Goal: Book appointment/travel/reservation

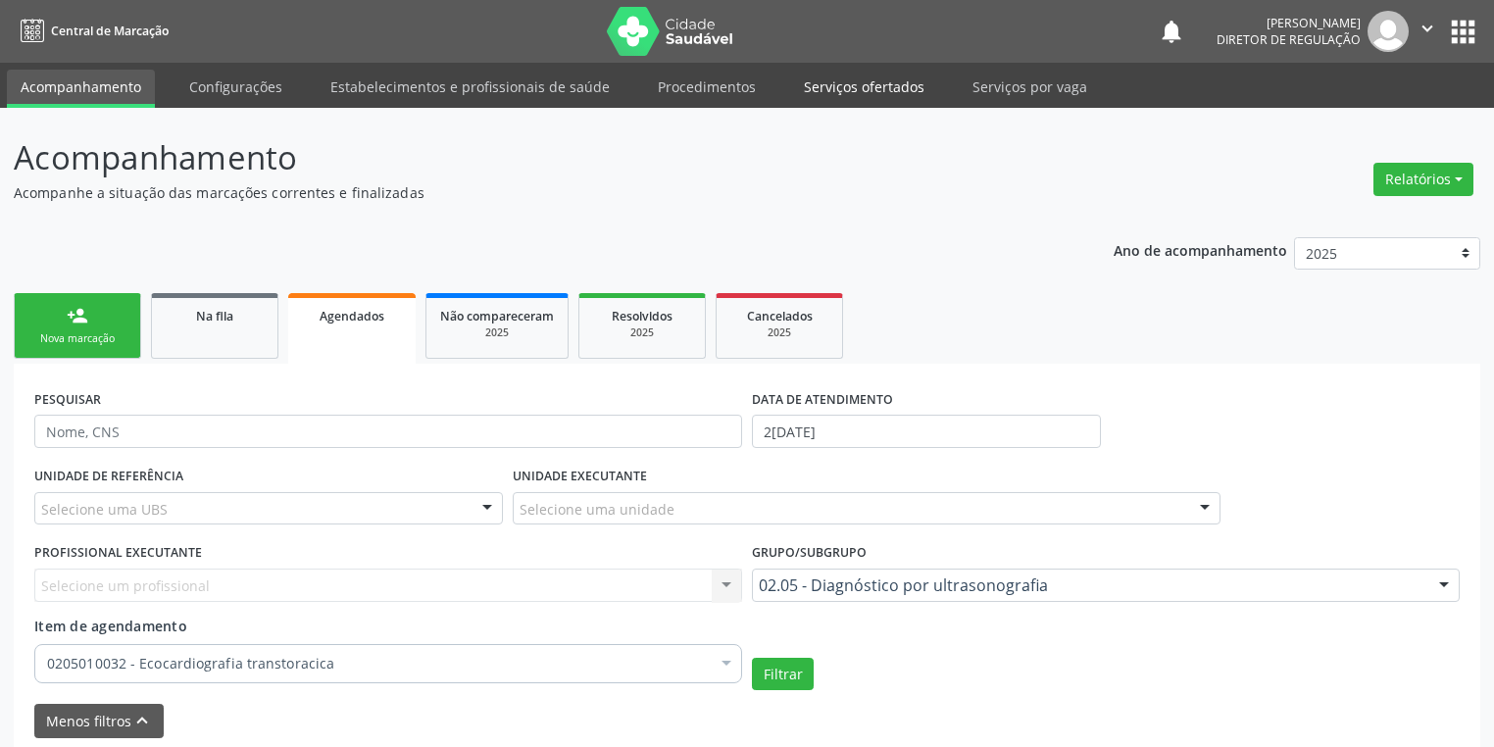
click at [859, 76] on link "Serviços ofertados" at bounding box center [864, 87] width 148 height 34
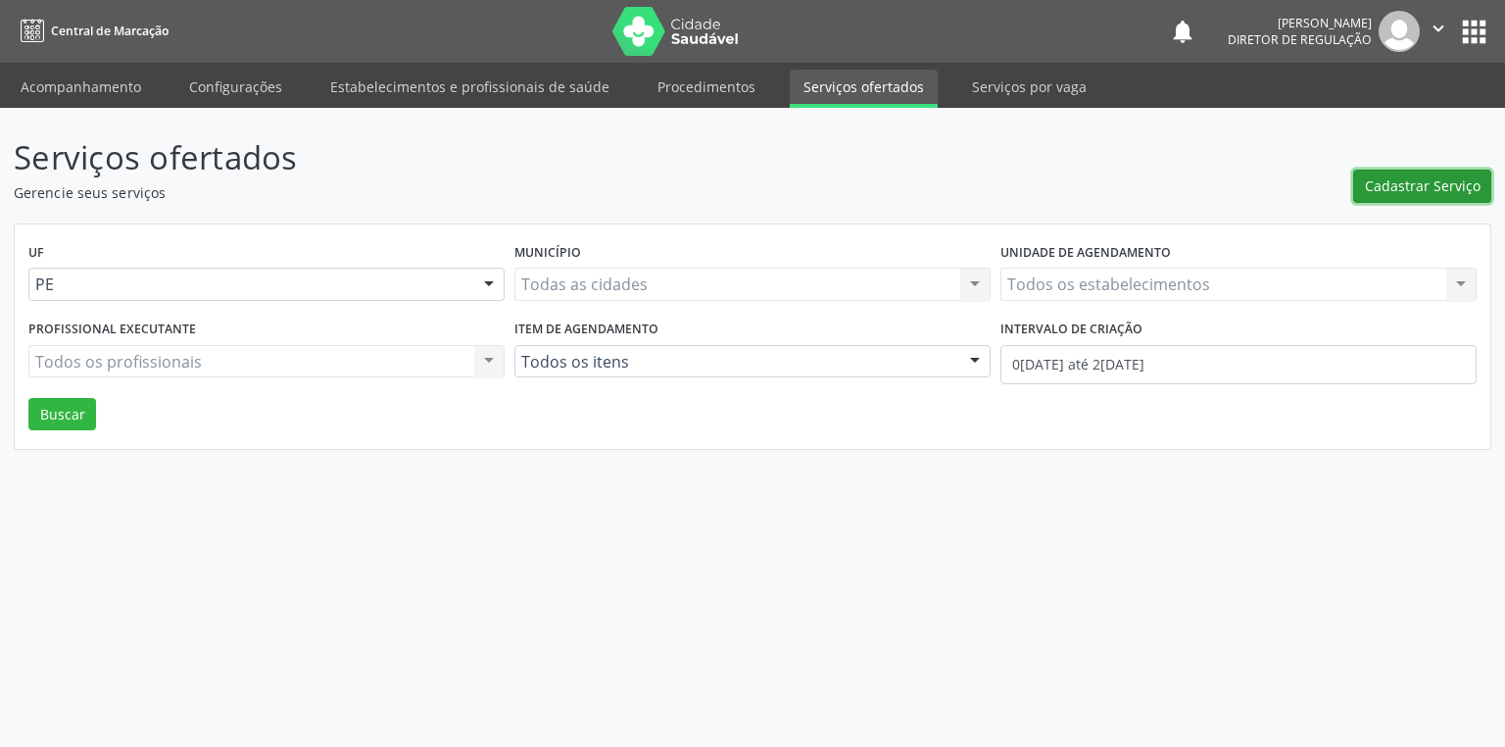
click at [1399, 180] on span "Cadastrar Serviço" at bounding box center [1423, 185] width 116 height 21
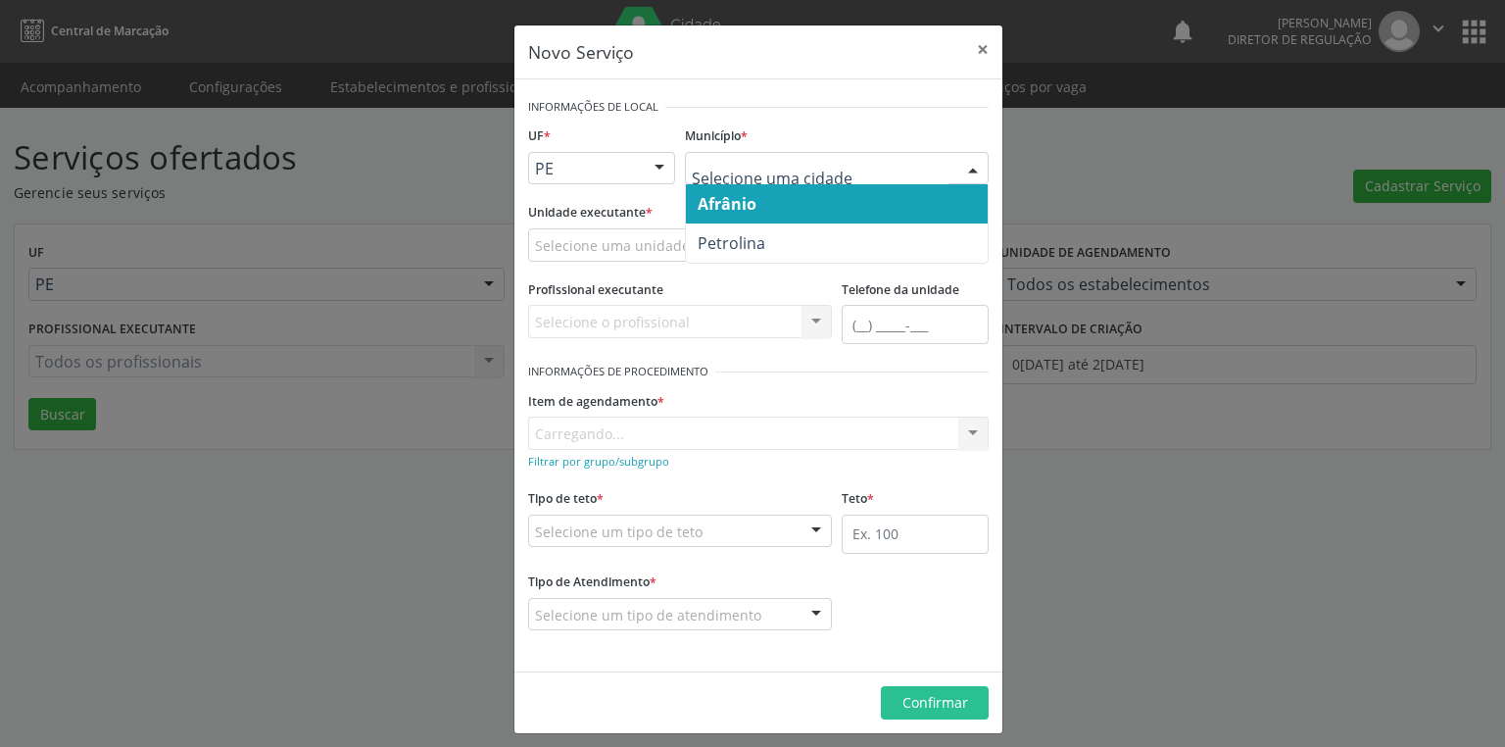
click at [720, 215] on span "Afrânio" at bounding box center [837, 203] width 302 height 39
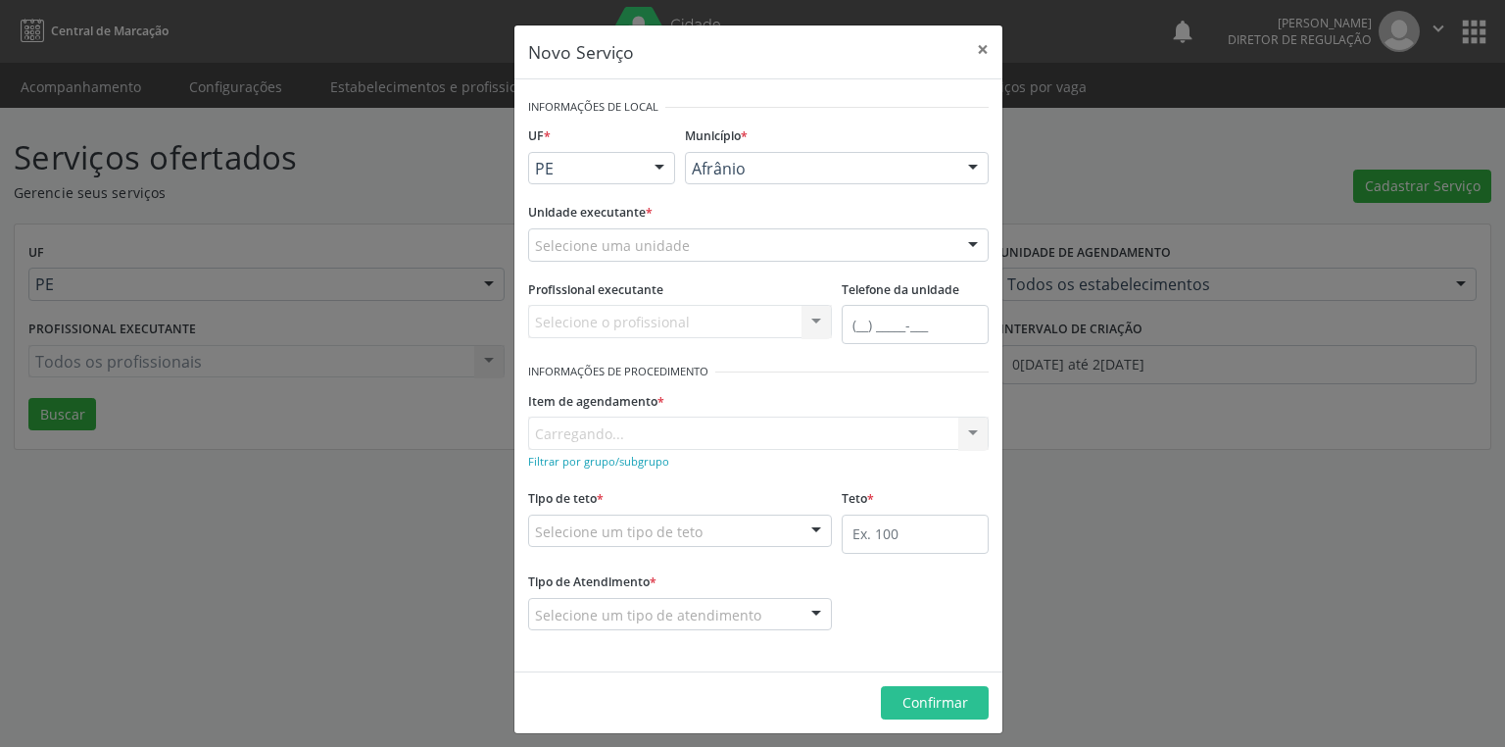
click at [579, 255] on div "Selecione uma unidade" at bounding box center [758, 244] width 461 height 33
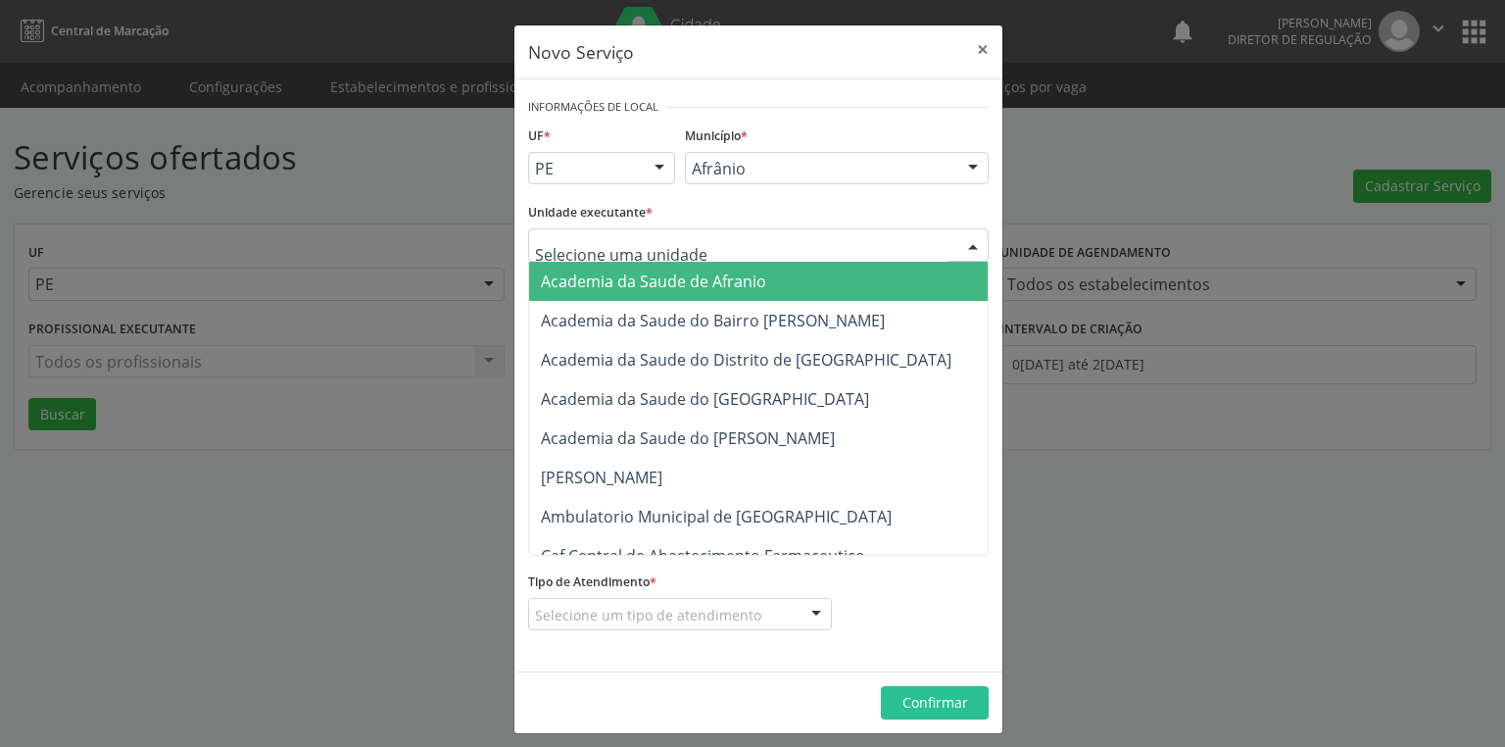
click at [582, 247] on input "text" at bounding box center [742, 254] width 414 height 39
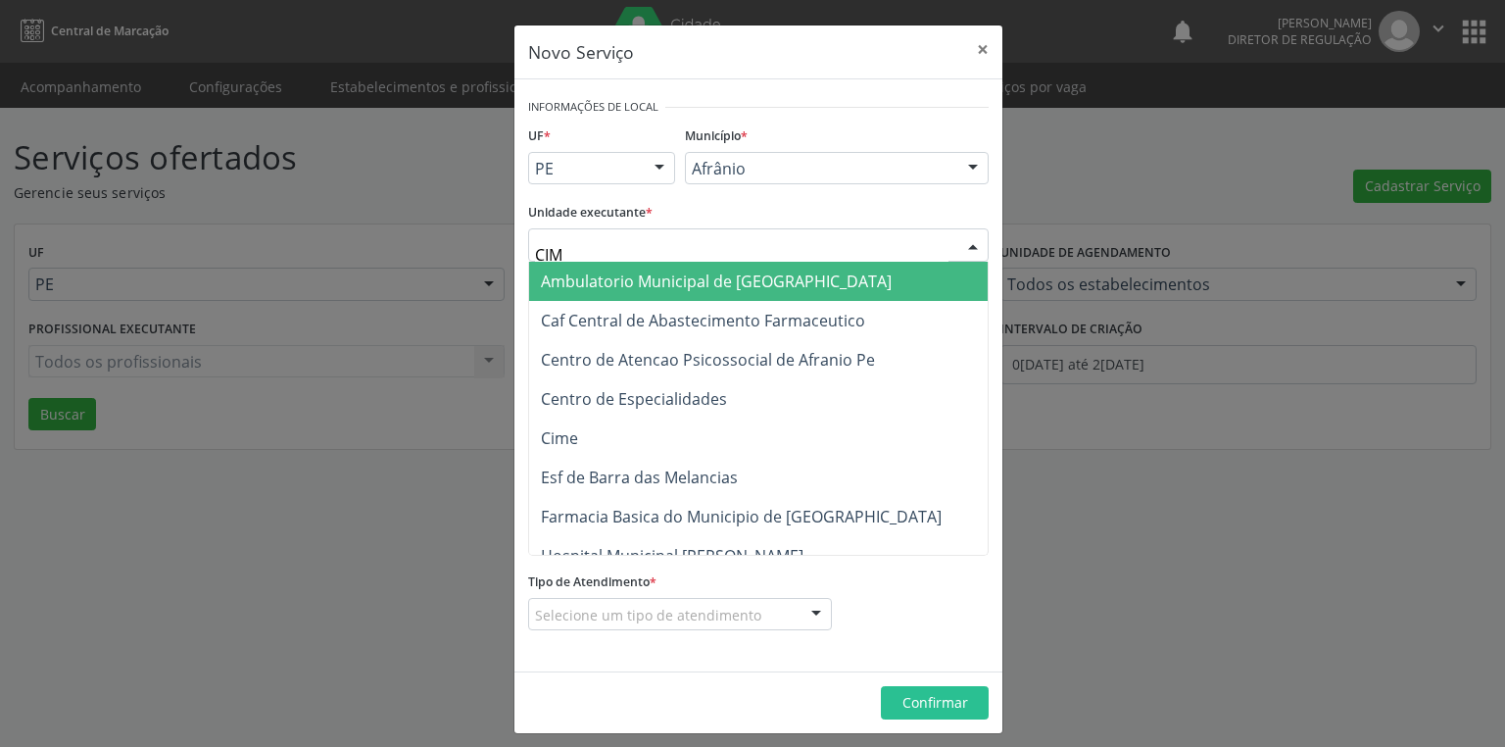
type input "CIME"
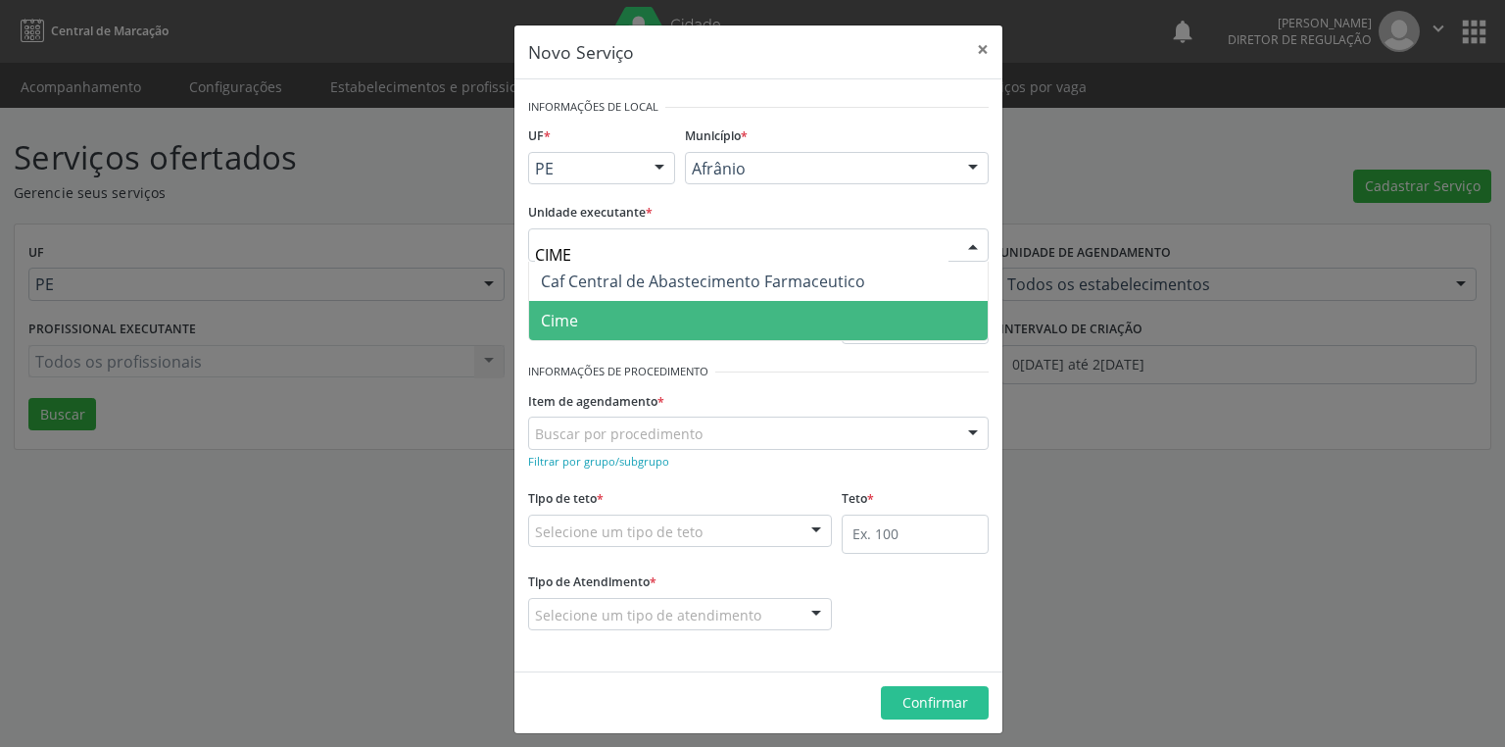
click at [621, 329] on span "Cime" at bounding box center [758, 320] width 459 height 39
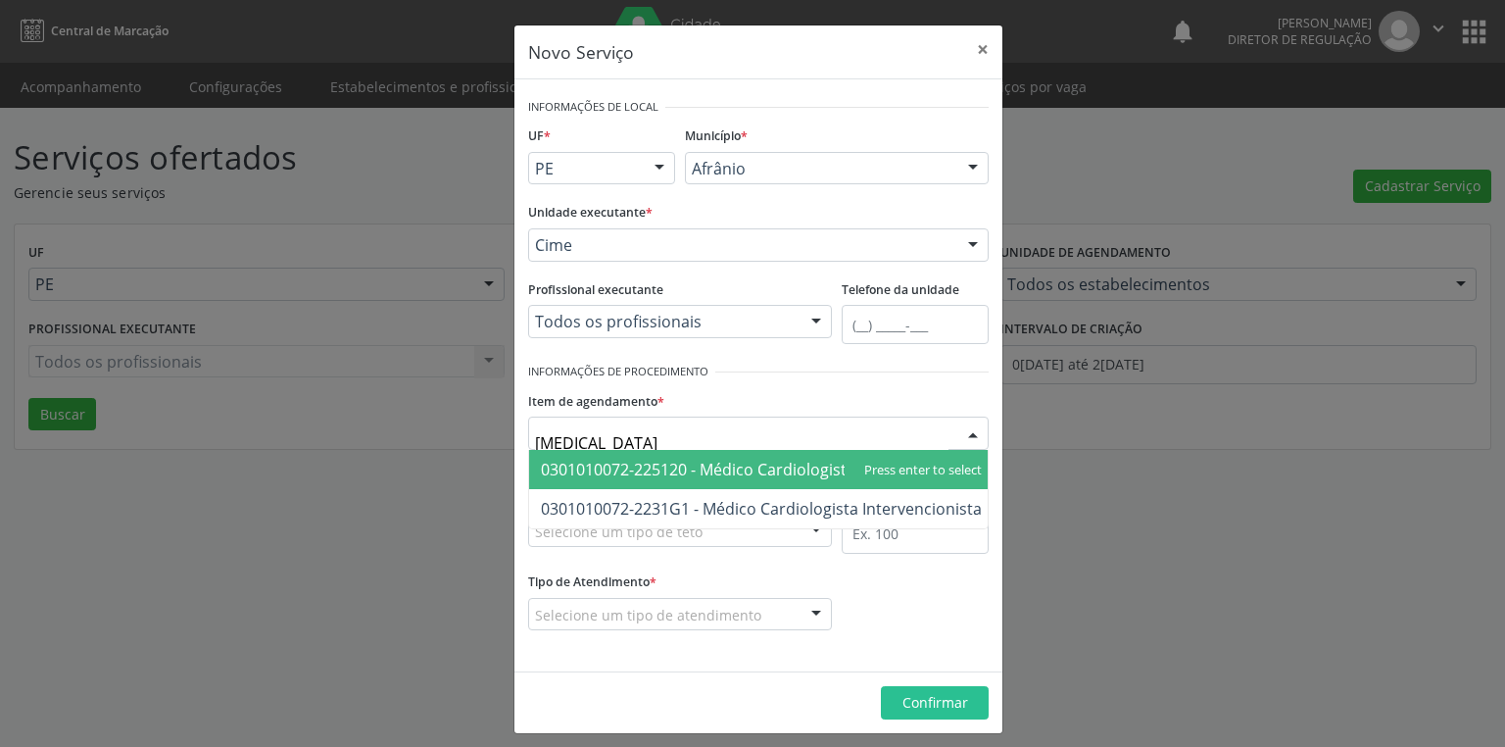
type input "CARDIOLOGISTA"
drag, startPoint x: 762, startPoint y: 467, endPoint x: 732, endPoint y: 482, distance: 34.2
click at [762, 467] on span "0301010072-225120 - Médico Cardiologista" at bounding box center [698, 470] width 315 height 22
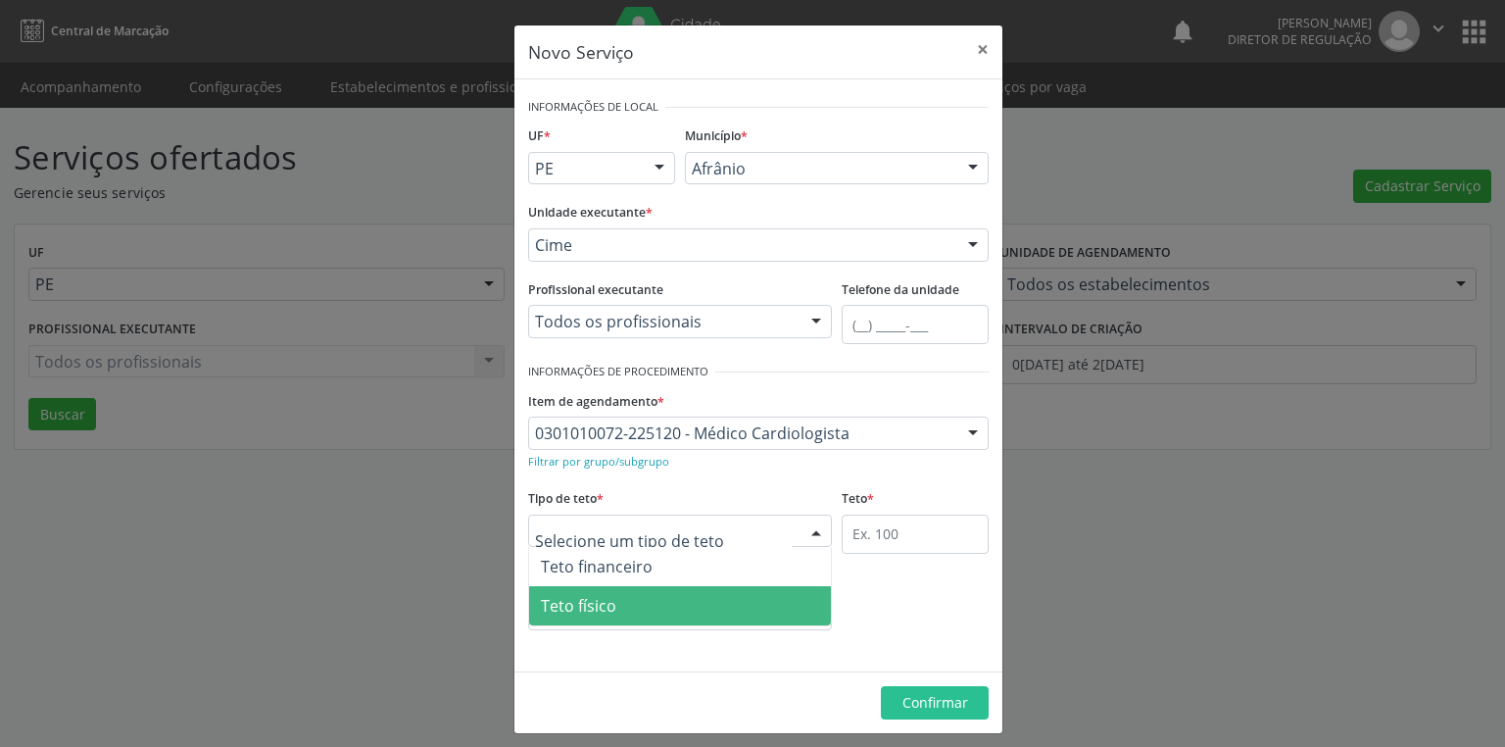
click at [583, 596] on span "Teto físico" at bounding box center [578, 606] width 75 height 22
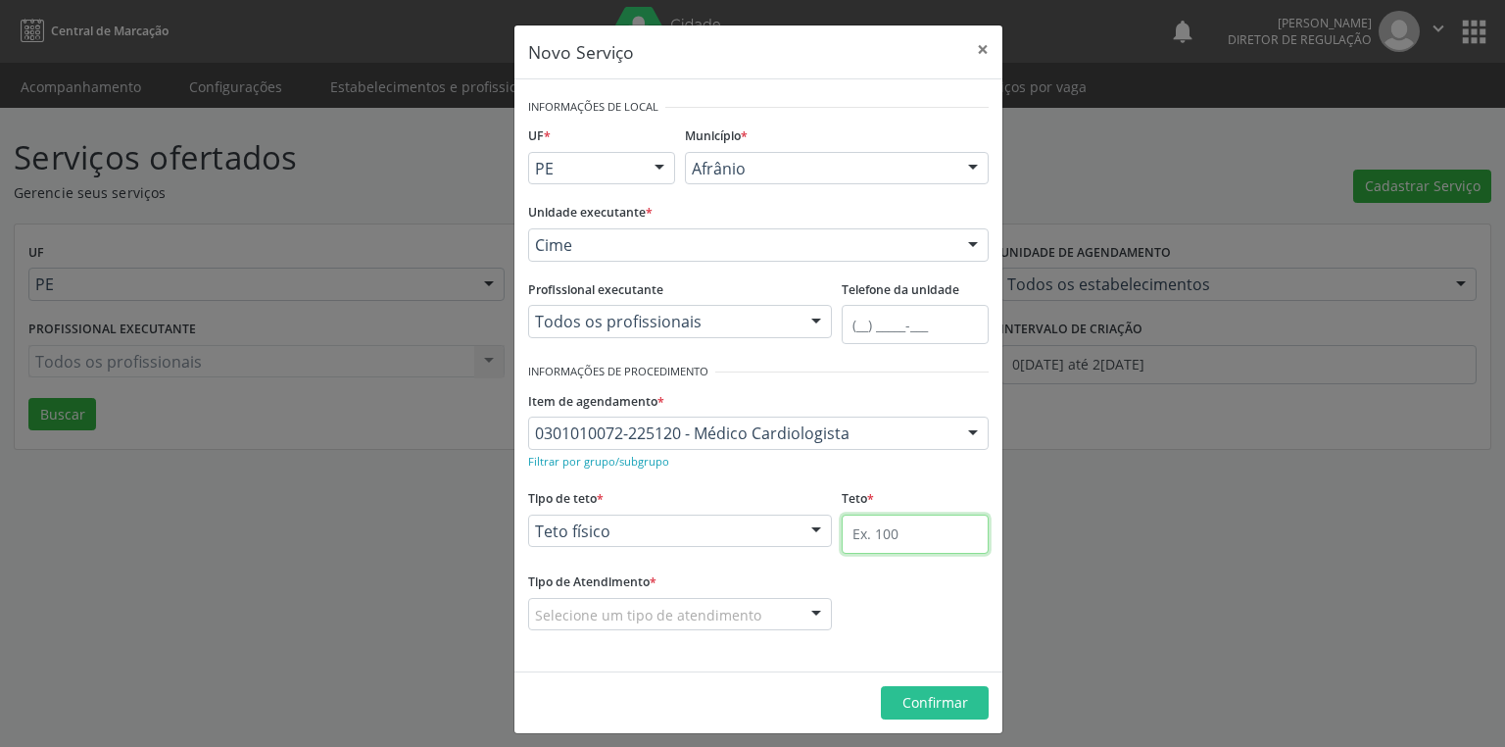
click at [851, 538] on input "text" at bounding box center [915, 534] width 147 height 39
type input "1"
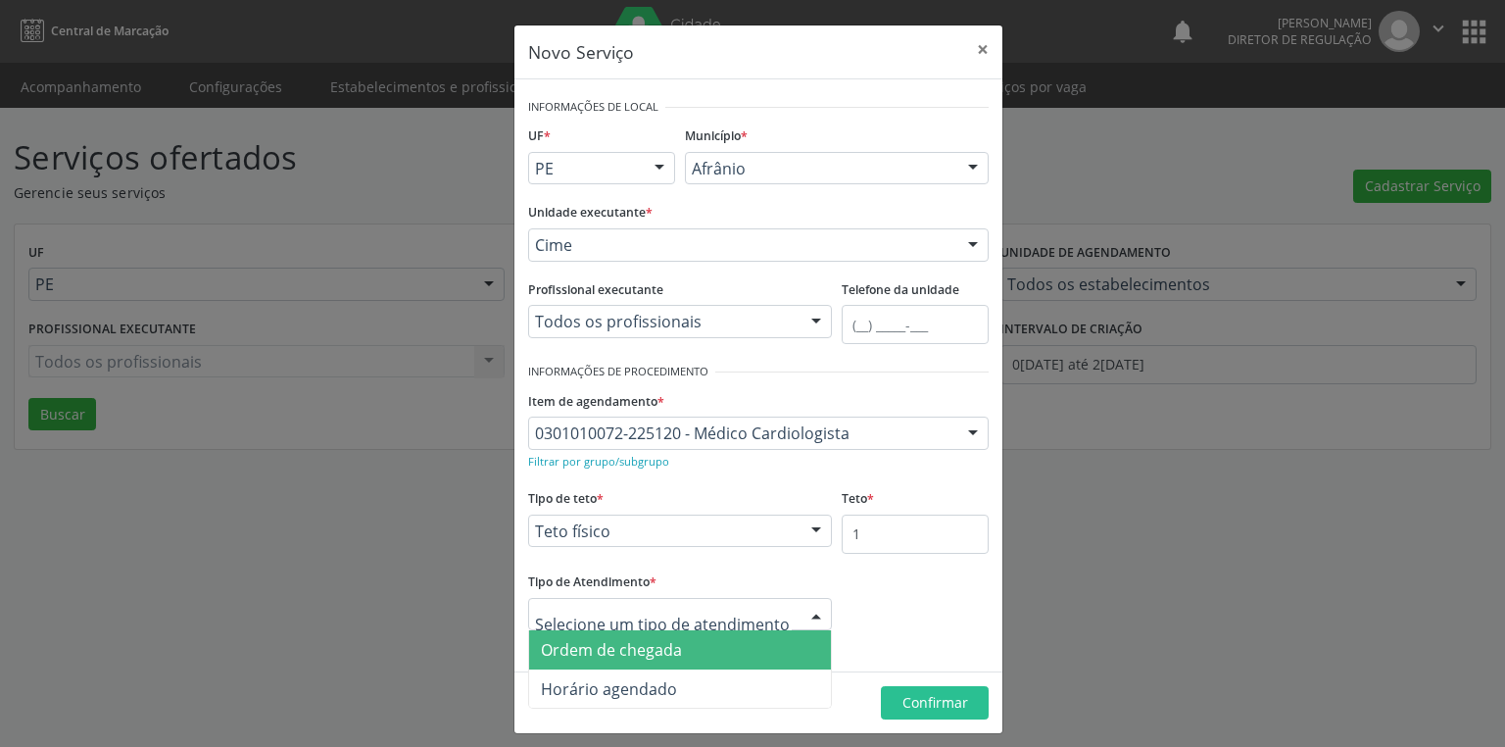
click at [623, 653] on span "Ordem de chegada" at bounding box center [611, 650] width 141 height 22
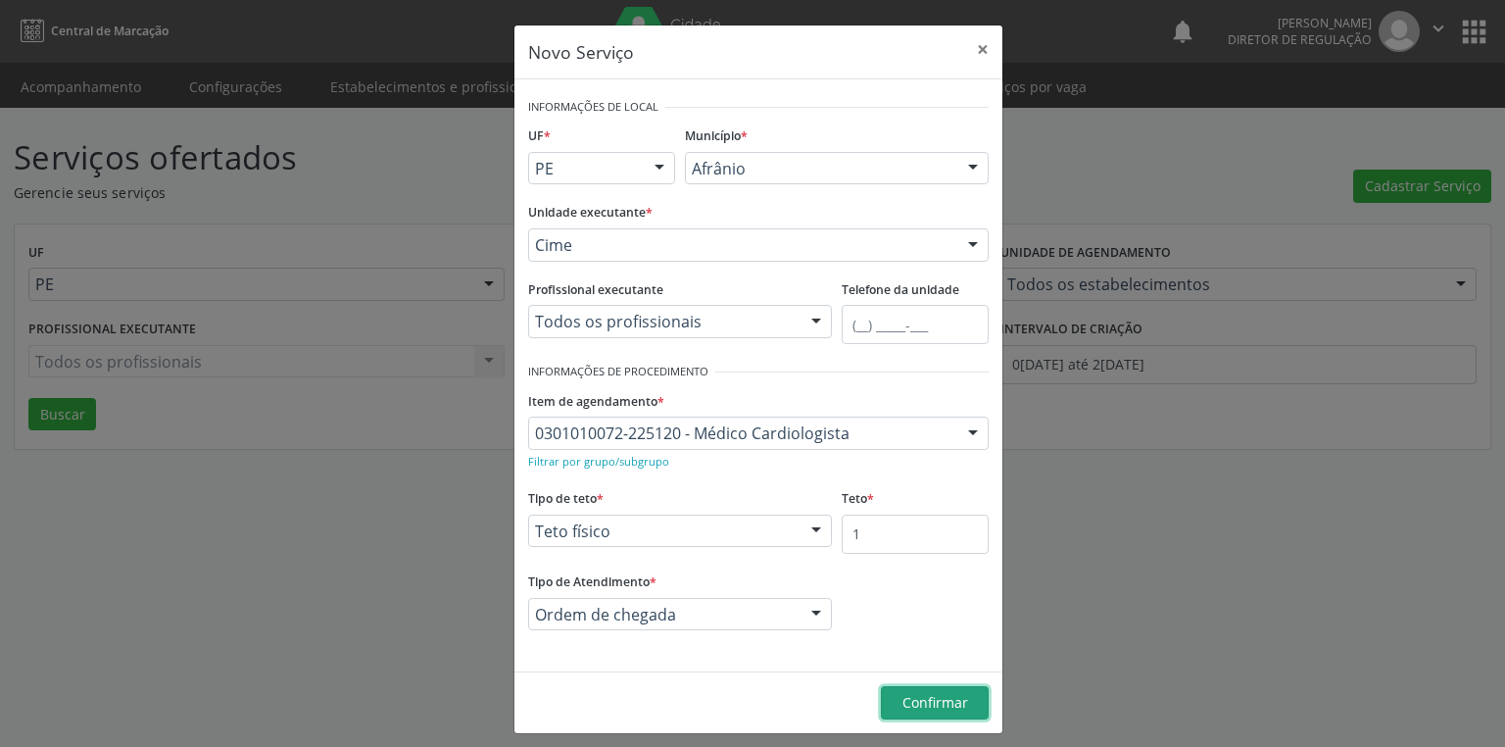
click at [940, 698] on span "Confirmar" at bounding box center [936, 702] width 66 height 19
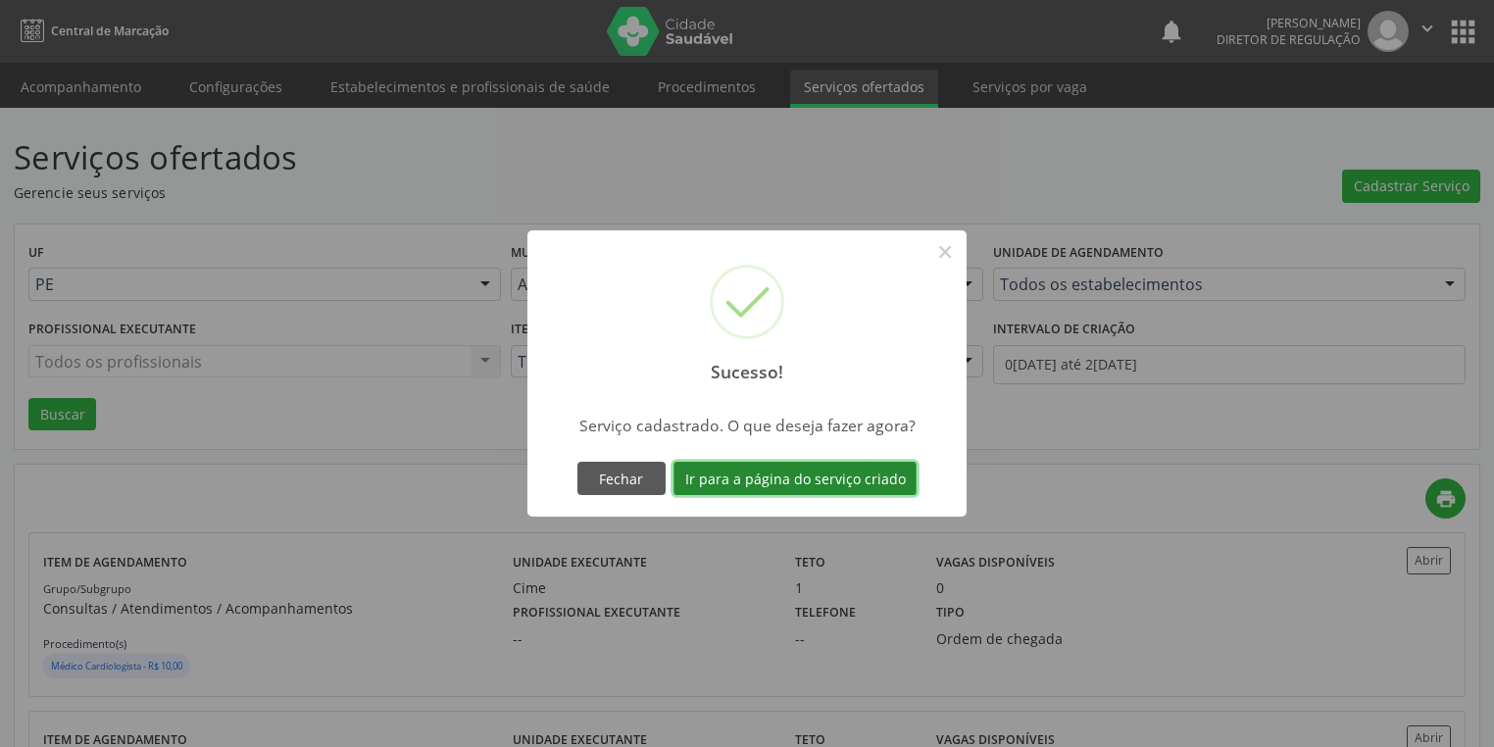
click at [821, 470] on button "Ir para a página do serviço criado" at bounding box center [794, 478] width 243 height 33
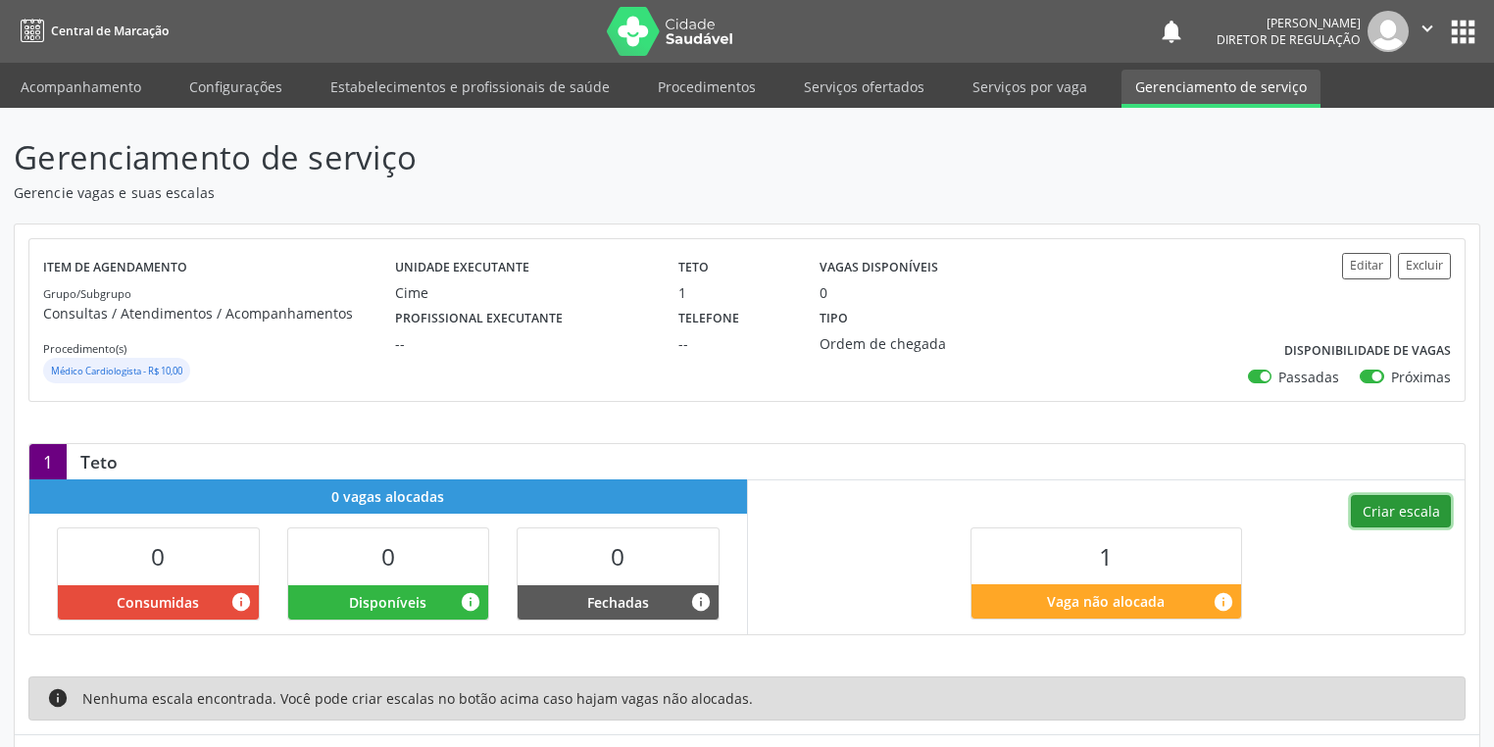
click at [1408, 500] on button "Criar escala" at bounding box center [1401, 511] width 100 height 33
select select "8"
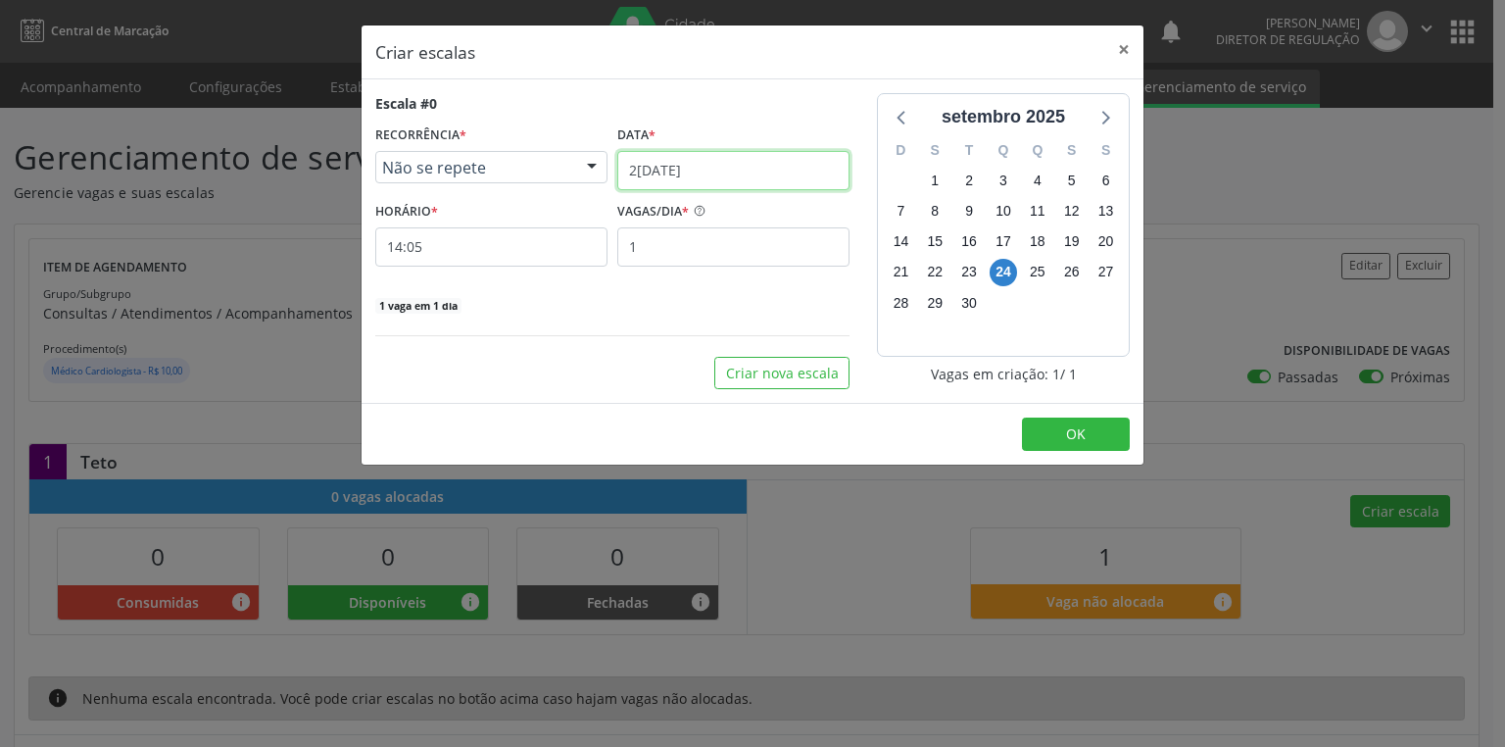
click at [718, 171] on input "2[DATE]" at bounding box center [733, 170] width 232 height 39
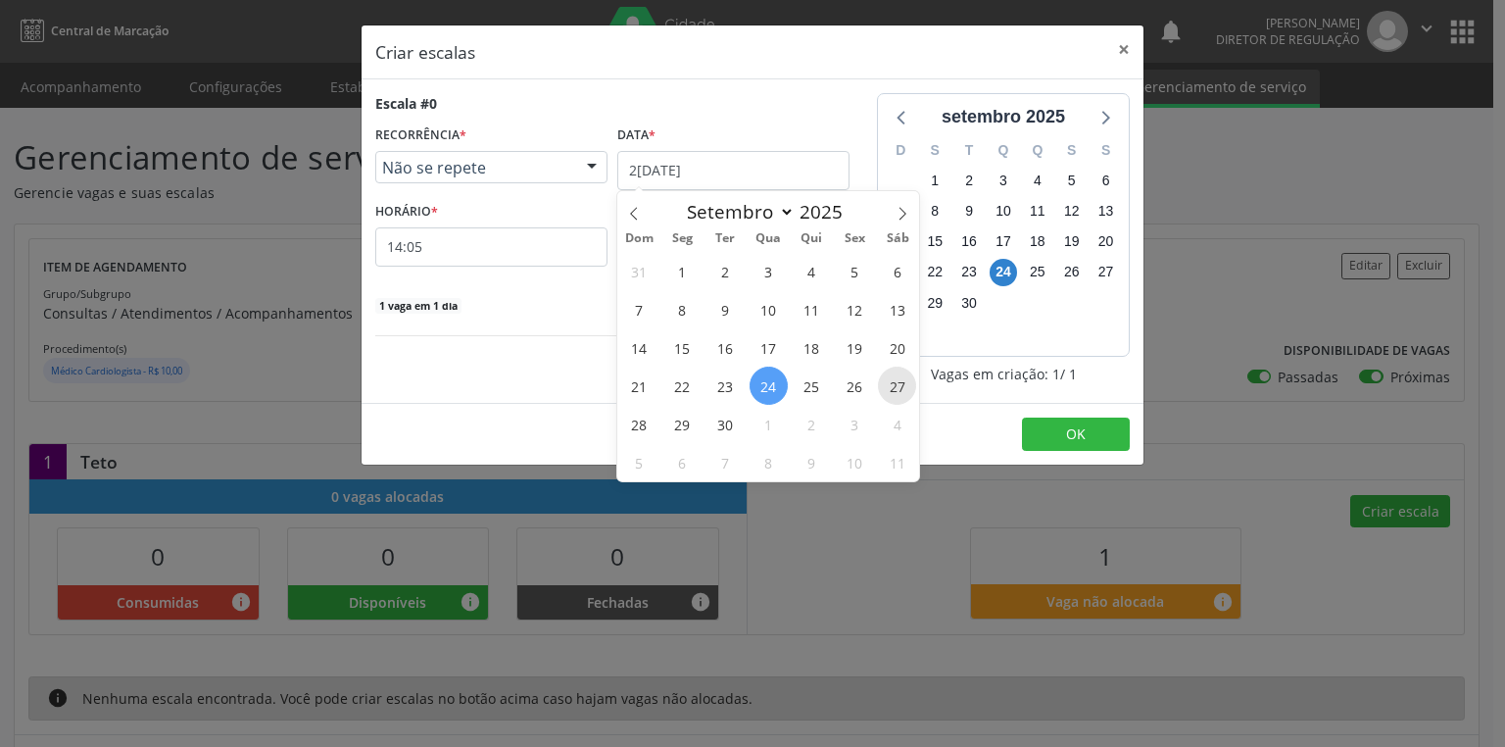
click at [897, 392] on span "27" at bounding box center [897, 386] width 38 height 38
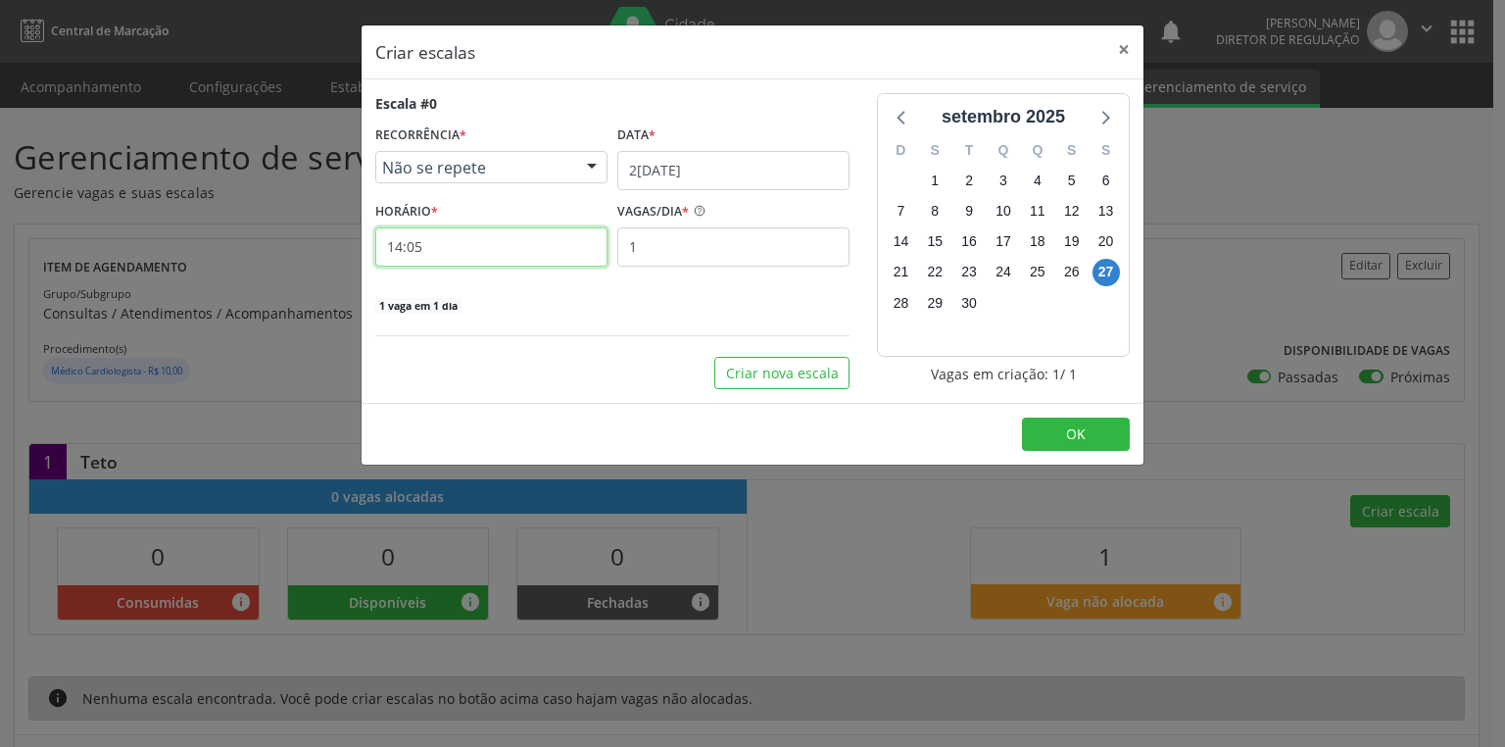
click at [485, 263] on input "14:05" at bounding box center [491, 246] width 232 height 39
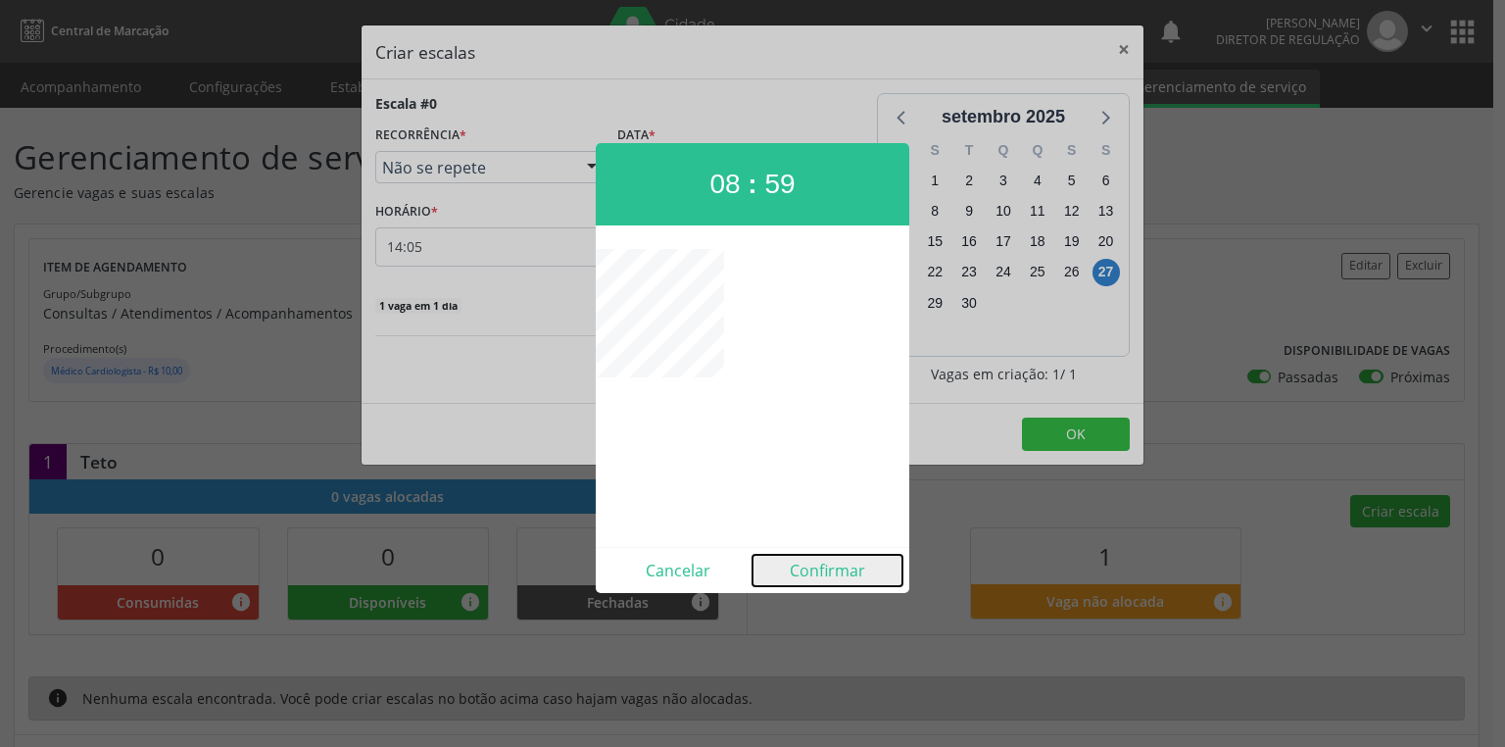
click at [798, 575] on button "Confirmar" at bounding box center [828, 570] width 150 height 31
type input "08:59"
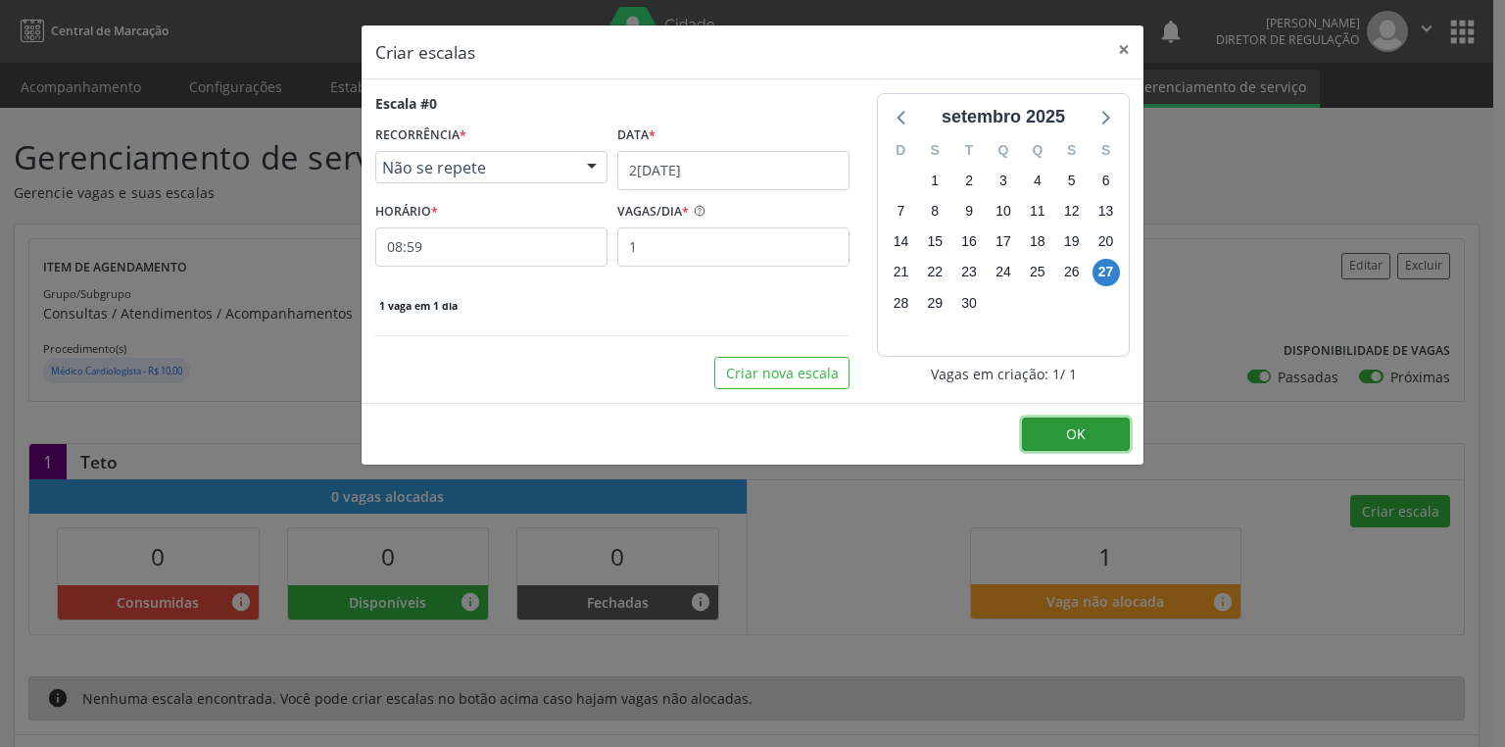
click at [1082, 428] on span "OK" at bounding box center [1076, 433] width 20 height 19
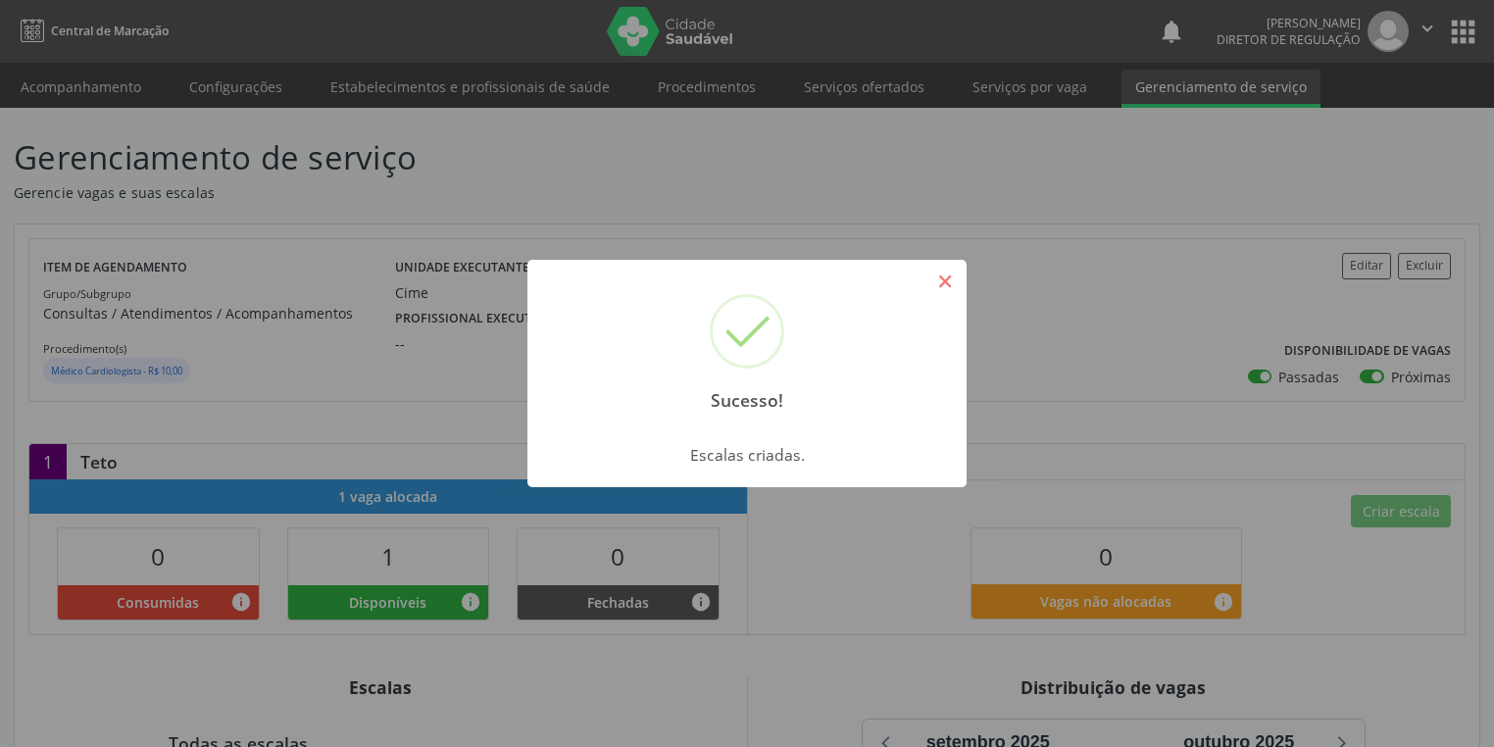
click at [935, 277] on button "×" at bounding box center [944, 281] width 33 height 33
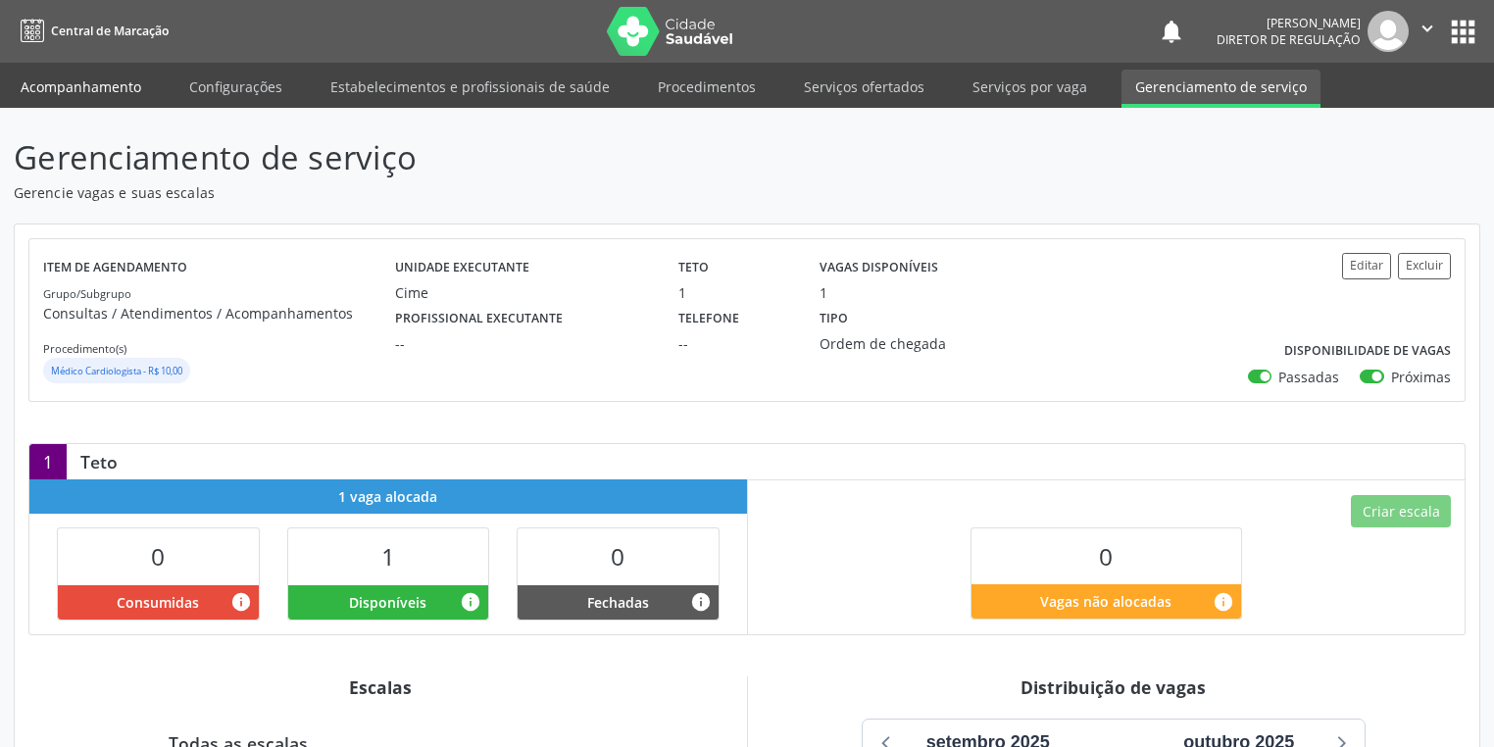
click at [123, 90] on link "Acompanhamento" at bounding box center [81, 87] width 148 height 34
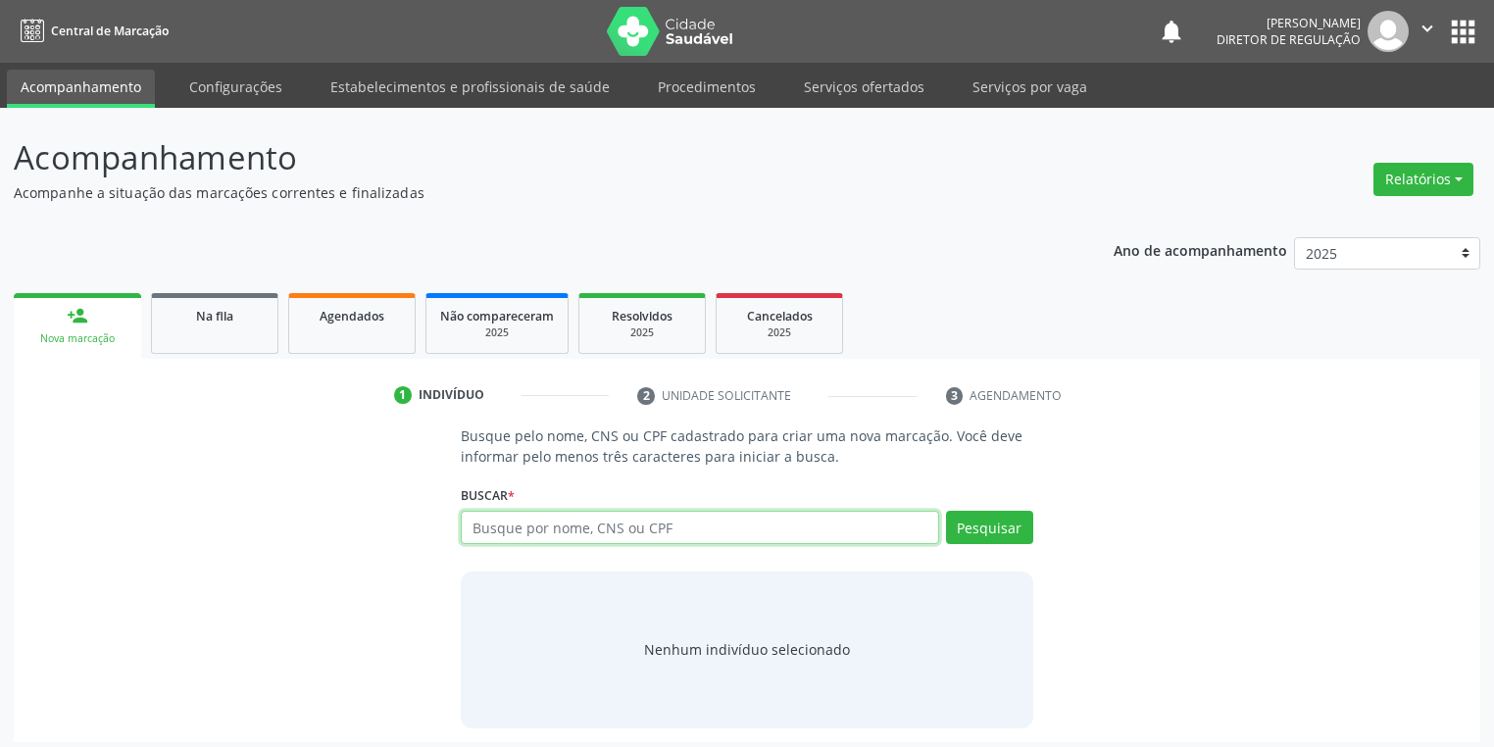
click at [532, 524] on input "text" at bounding box center [700, 527] width 478 height 33
type input "700206477945323"
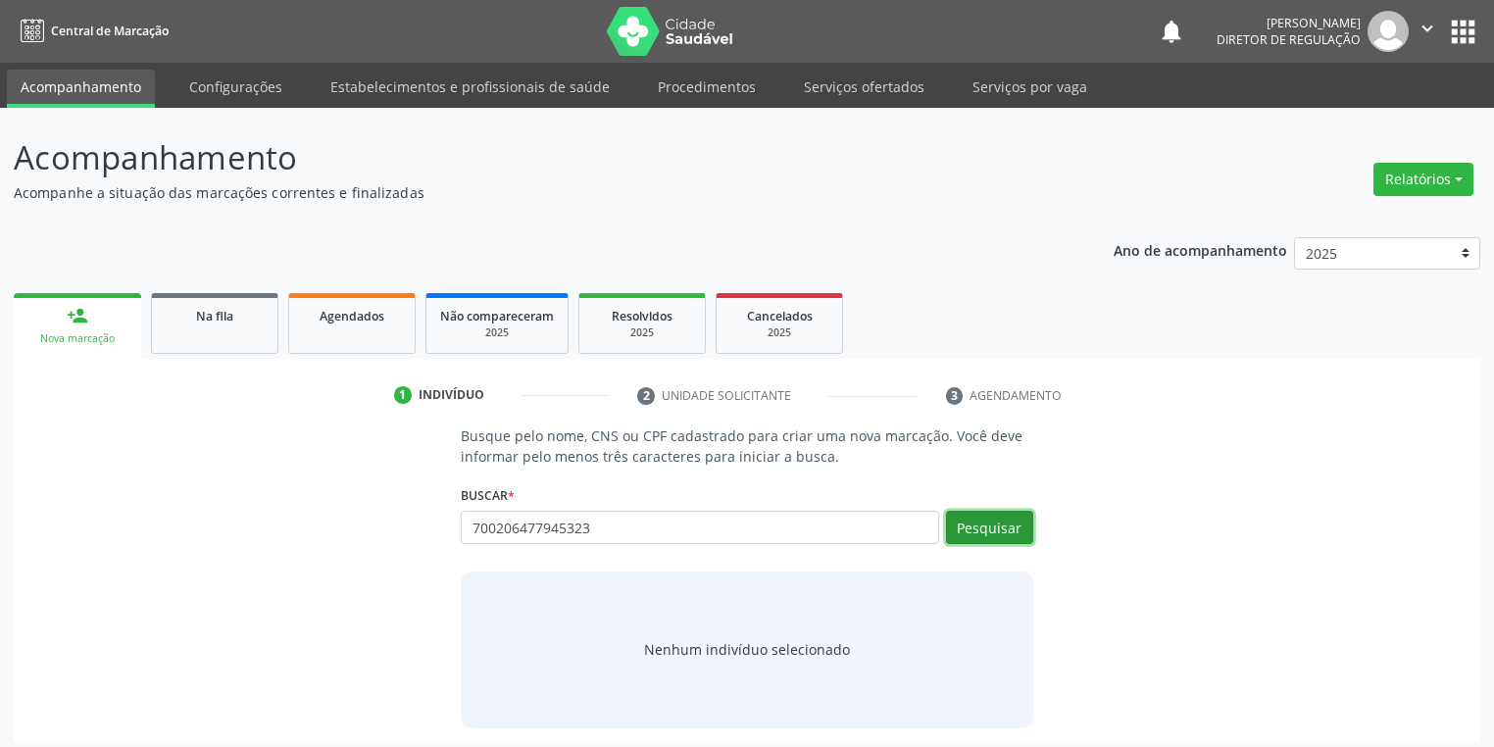
click at [1004, 523] on button "Pesquisar" at bounding box center [989, 527] width 87 height 33
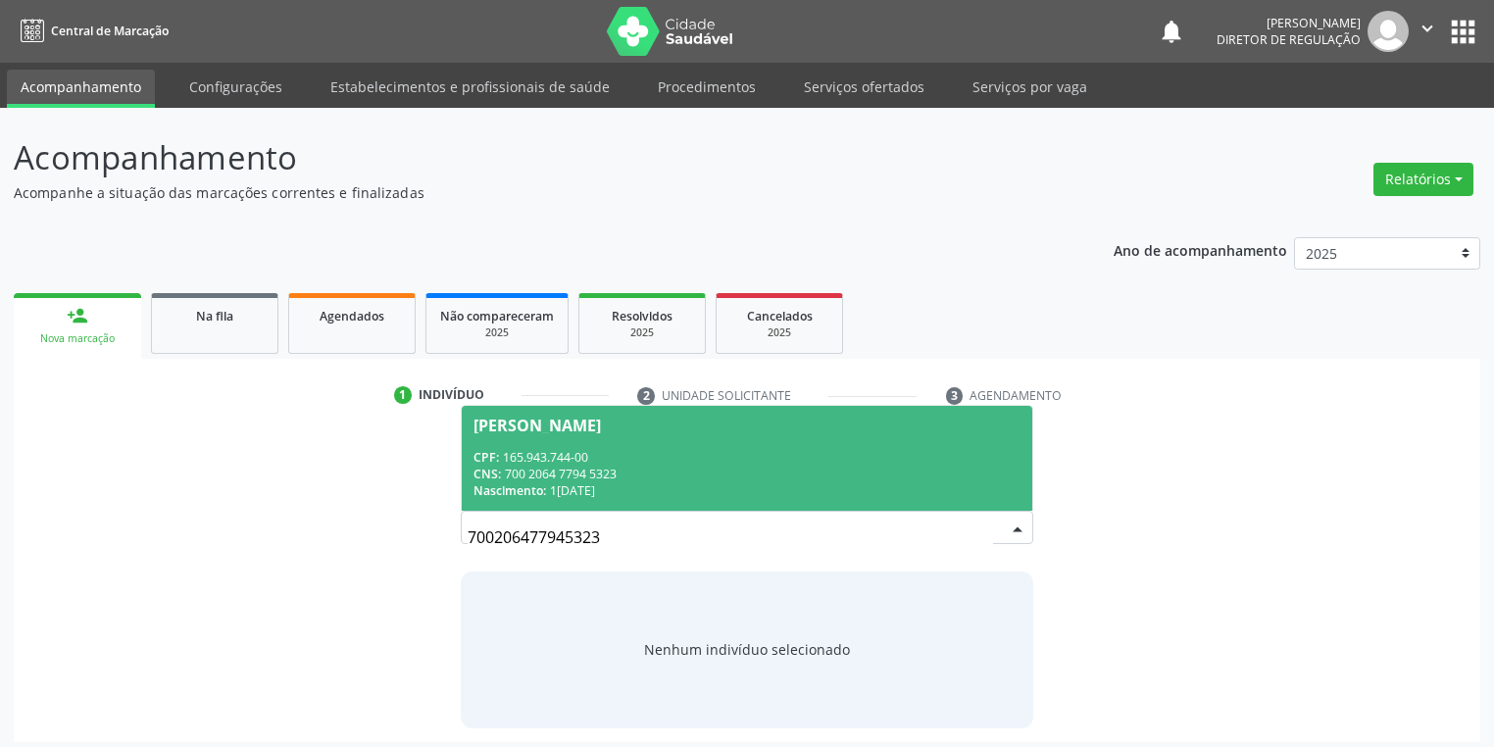
click at [669, 477] on div "CNS: 700 2064 7794 5323" at bounding box center [746, 474] width 547 height 17
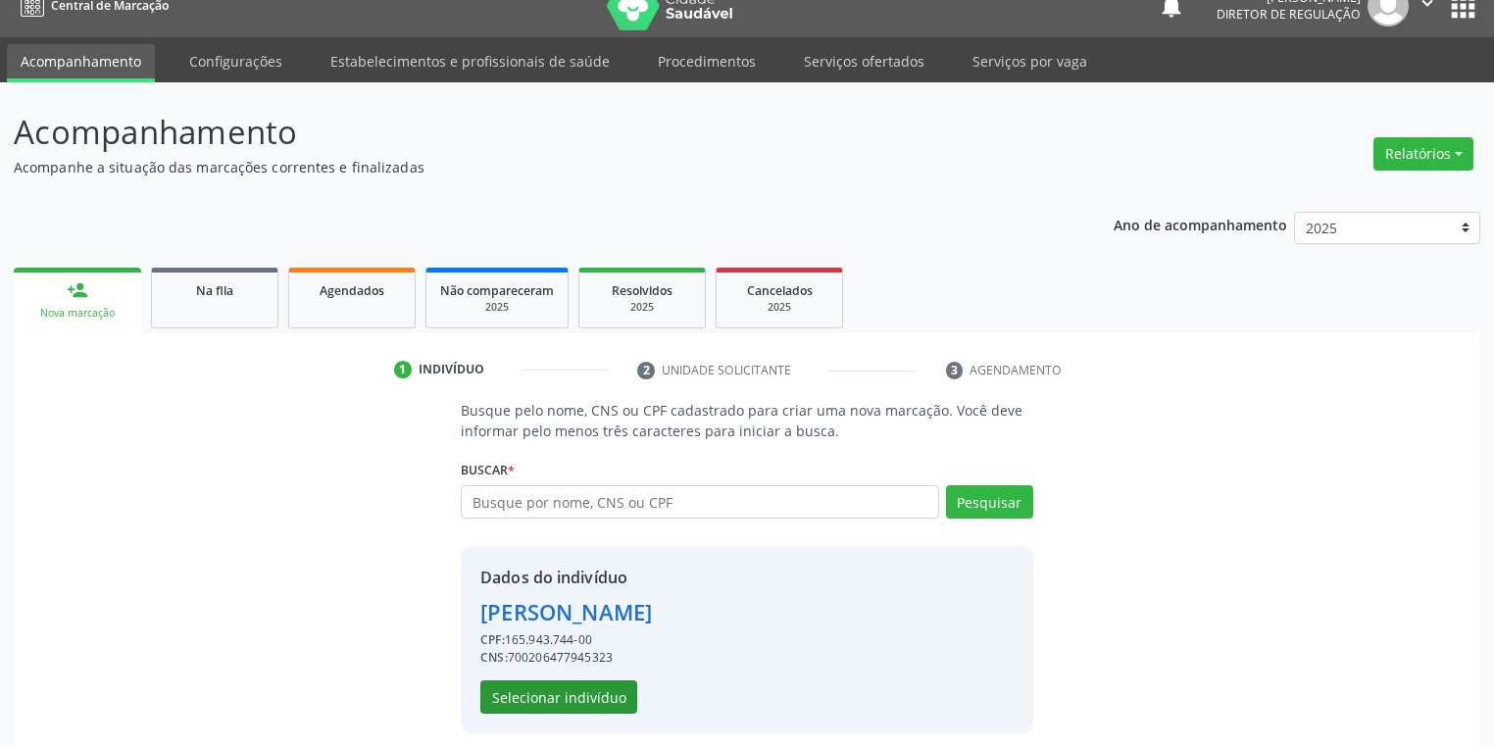
scroll to position [37, 0]
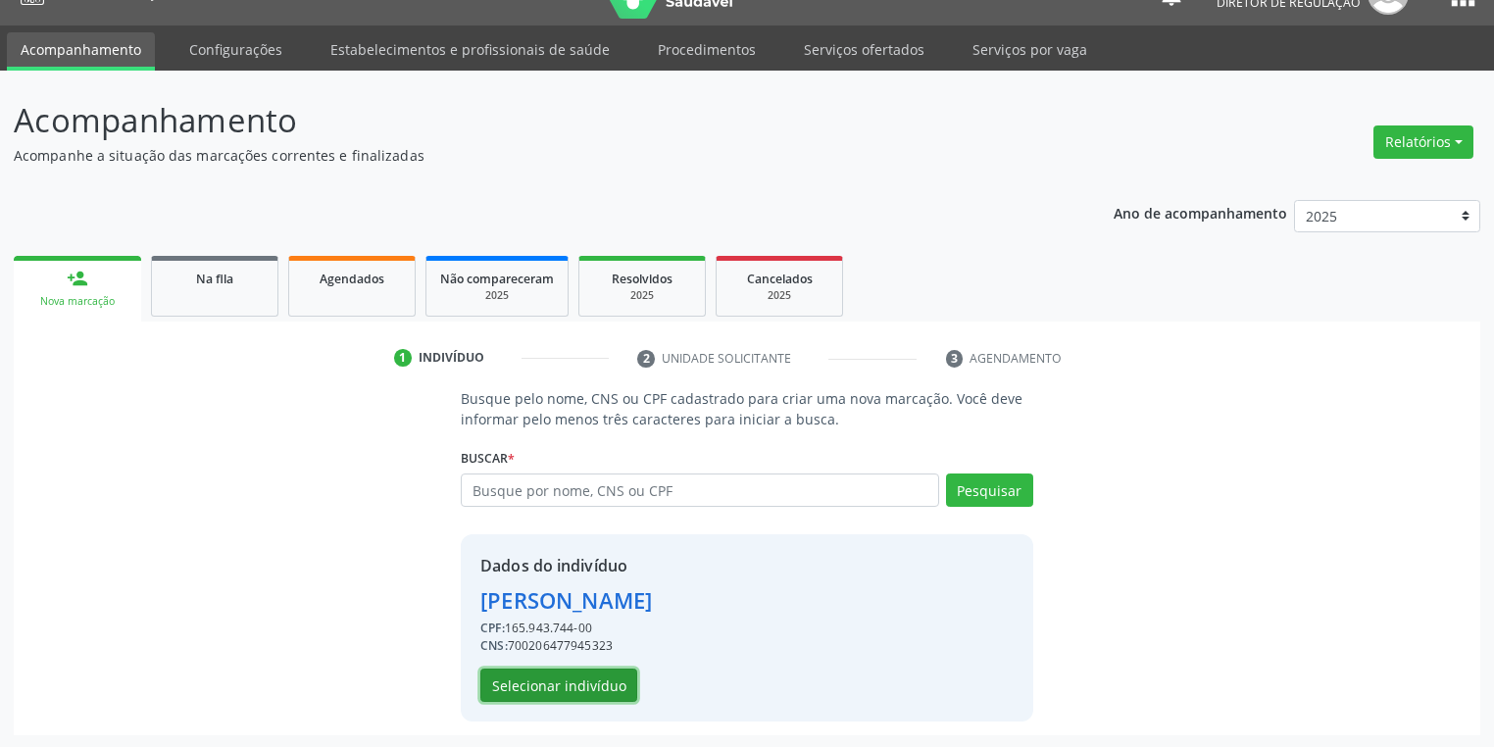
click at [569, 682] on button "Selecionar indivíduo" at bounding box center [558, 684] width 157 height 33
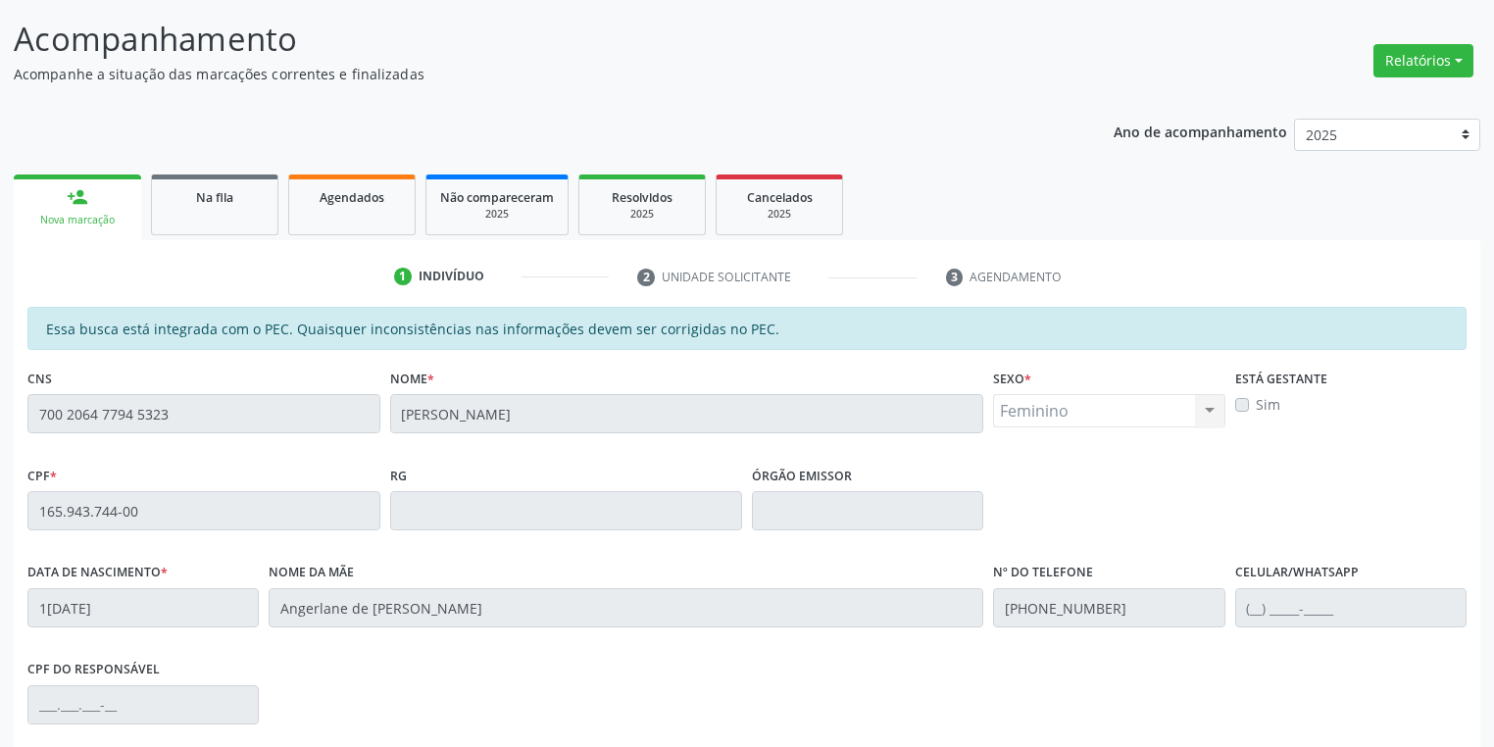
scroll to position [371, 0]
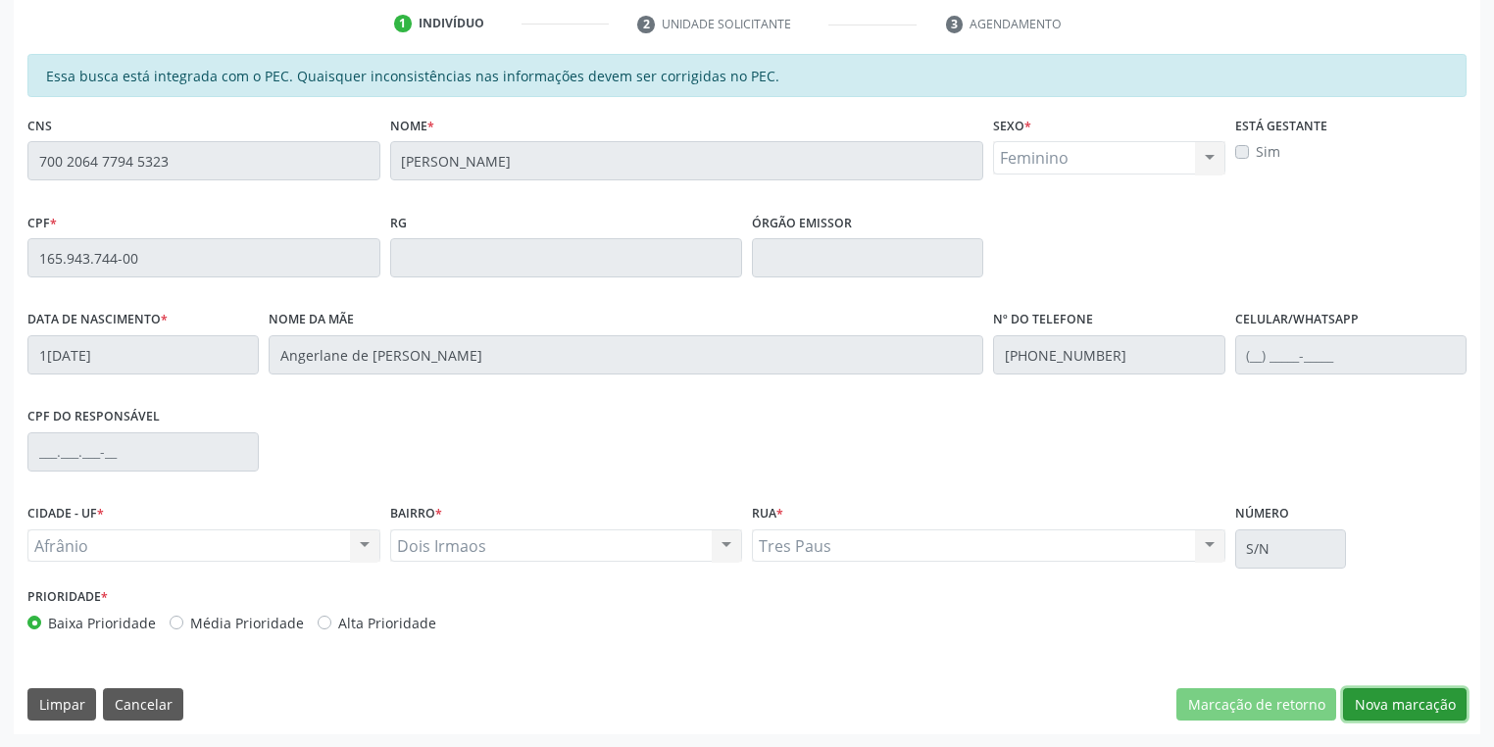
drag, startPoint x: 1376, startPoint y: 703, endPoint x: 1305, endPoint y: 659, distance: 83.2
click at [1369, 694] on button "Nova marcação" at bounding box center [1404, 704] width 123 height 33
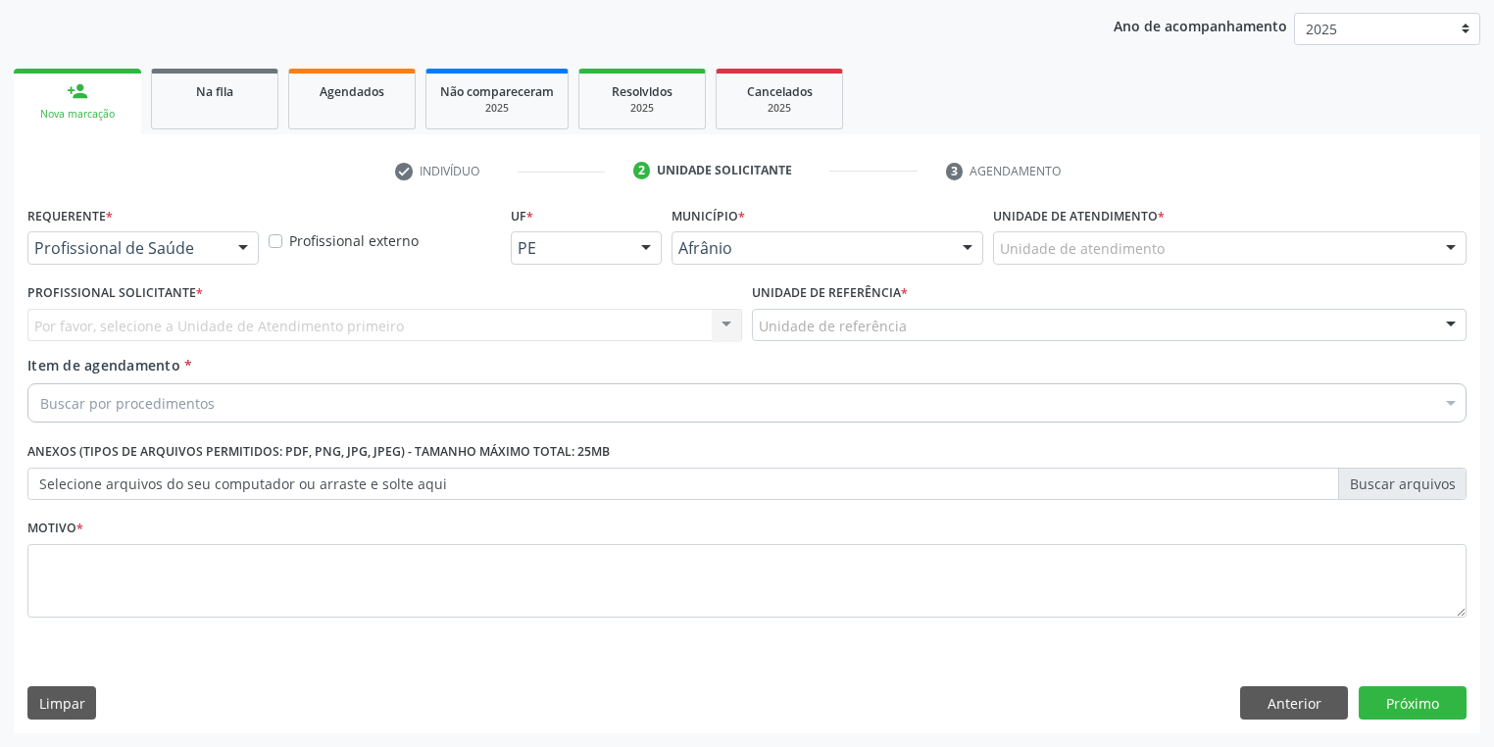
scroll to position [223, 0]
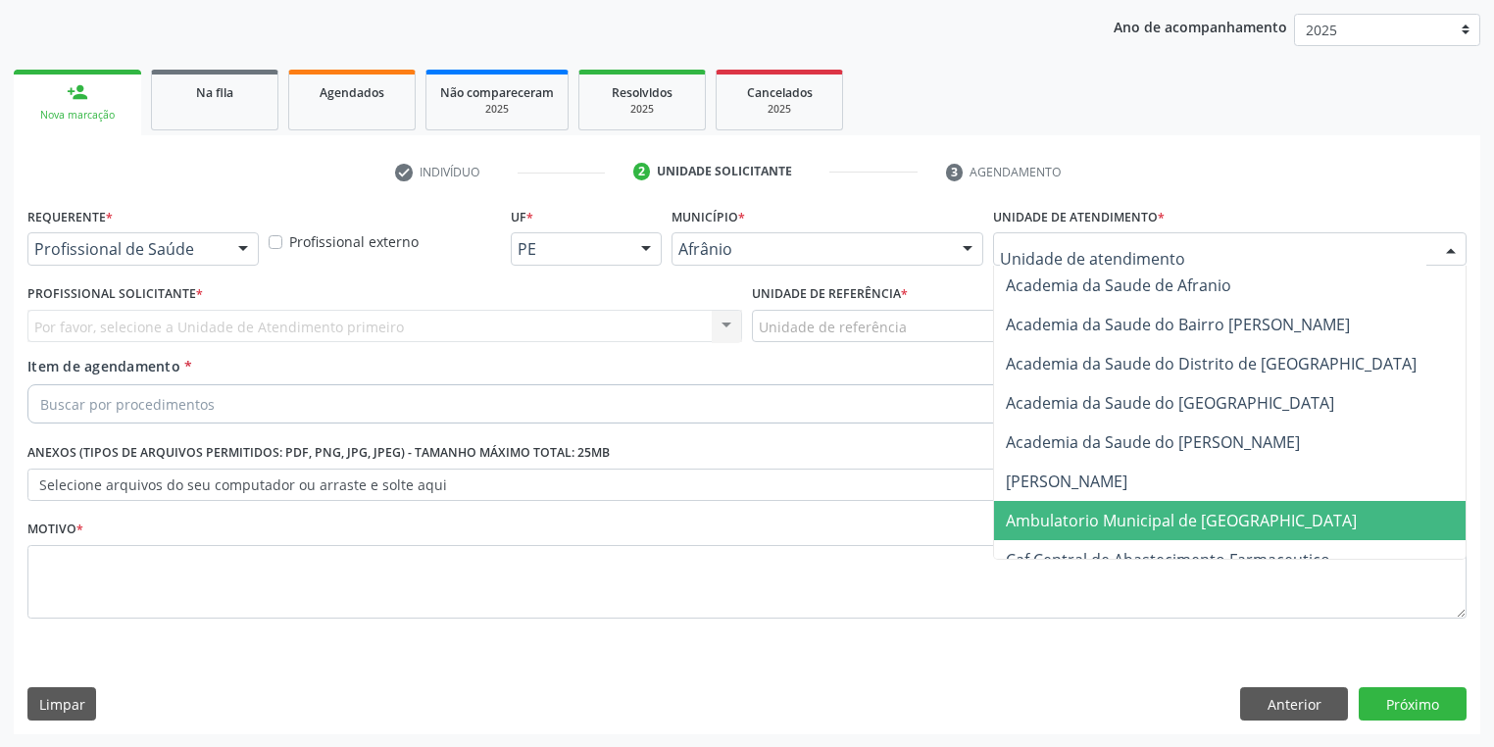
drag, startPoint x: 1039, startPoint y: 509, endPoint x: 862, endPoint y: 396, distance: 209.3
click at [1033, 502] on span "Ambulatorio Municipal de [GEOGRAPHIC_DATA]" at bounding box center [1233, 520] width 478 height 39
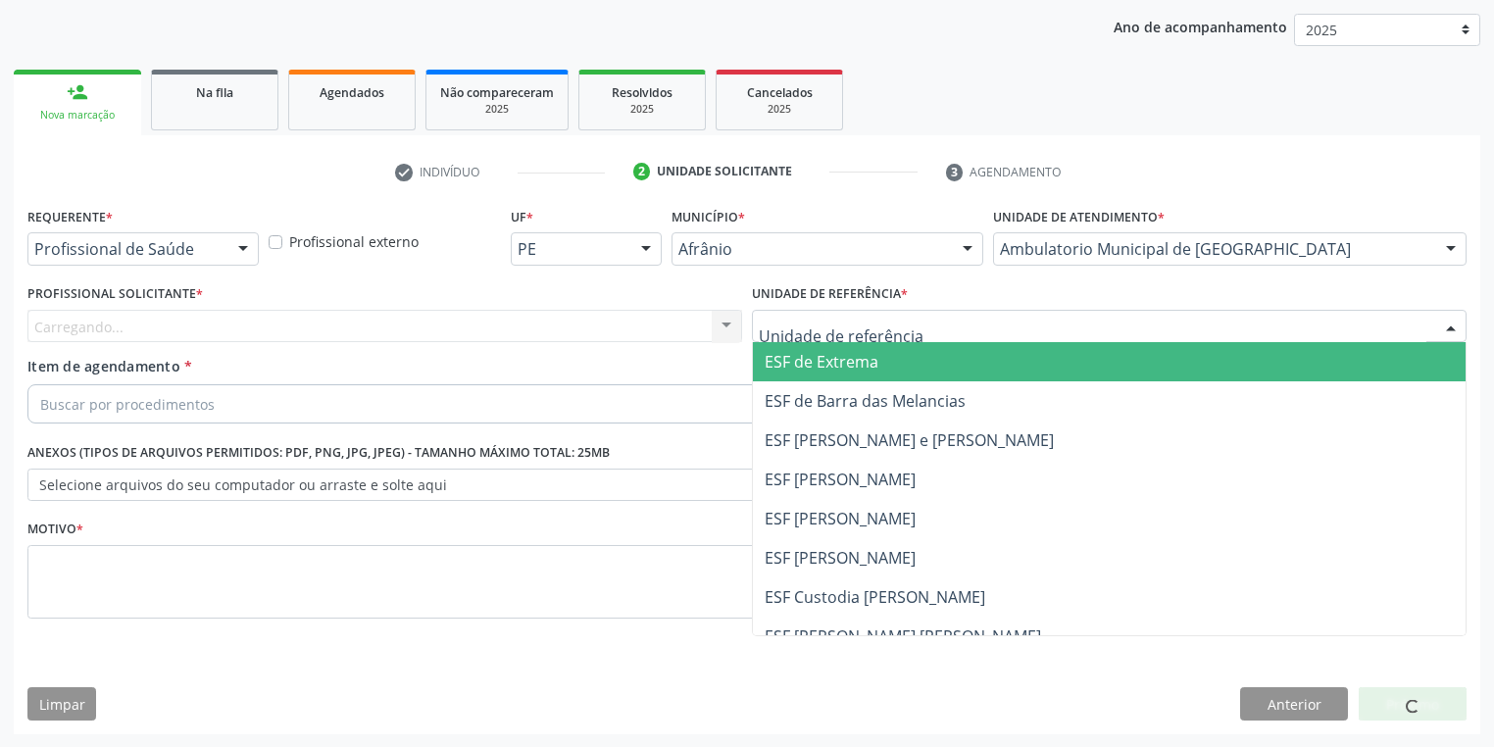
drag, startPoint x: 823, startPoint y: 329, endPoint x: 818, endPoint y: 434, distance: 105.0
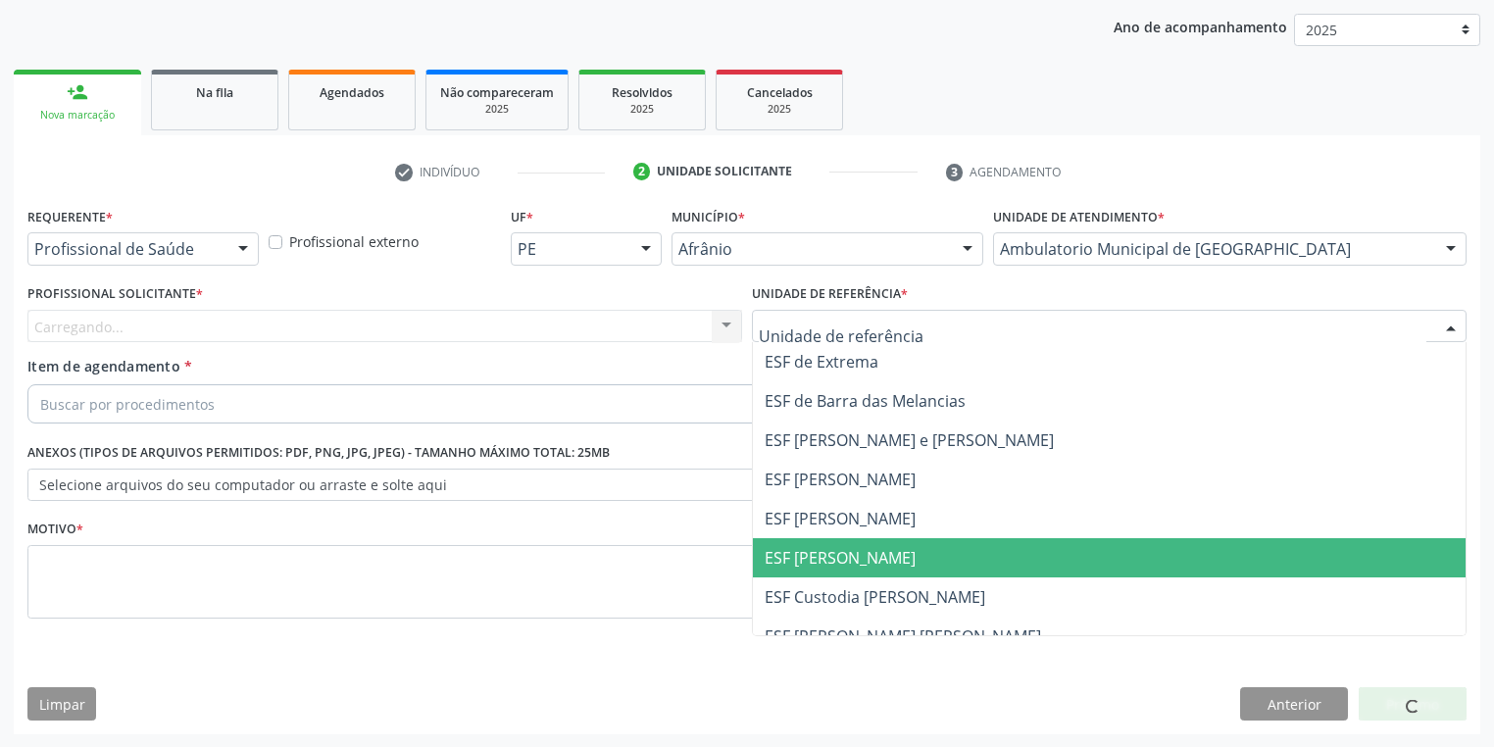
click at [814, 549] on span "ESF [PERSON_NAME]" at bounding box center [839, 558] width 151 height 22
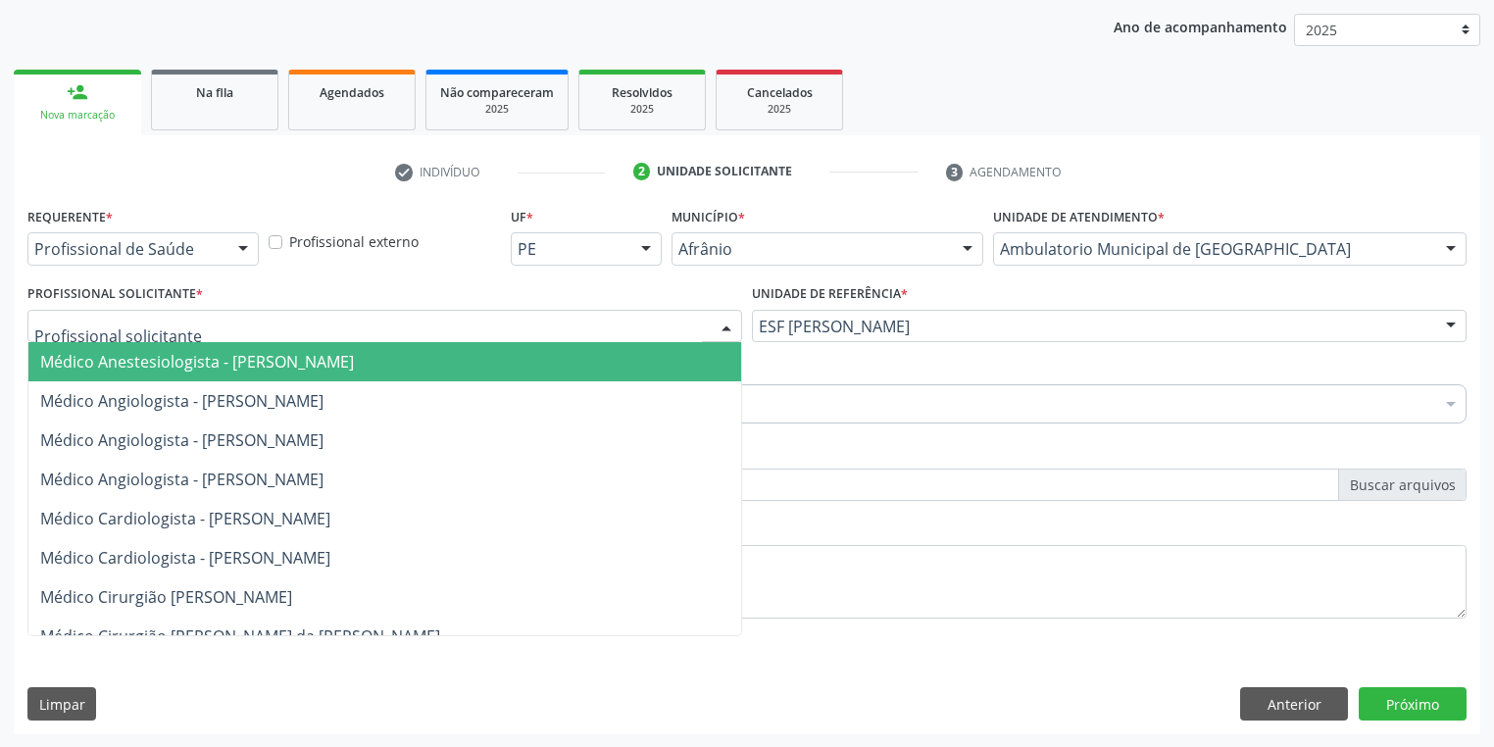
drag, startPoint x: 213, startPoint y: 325, endPoint x: 189, endPoint y: 372, distance: 52.6
click at [212, 325] on div at bounding box center [384, 326] width 714 height 33
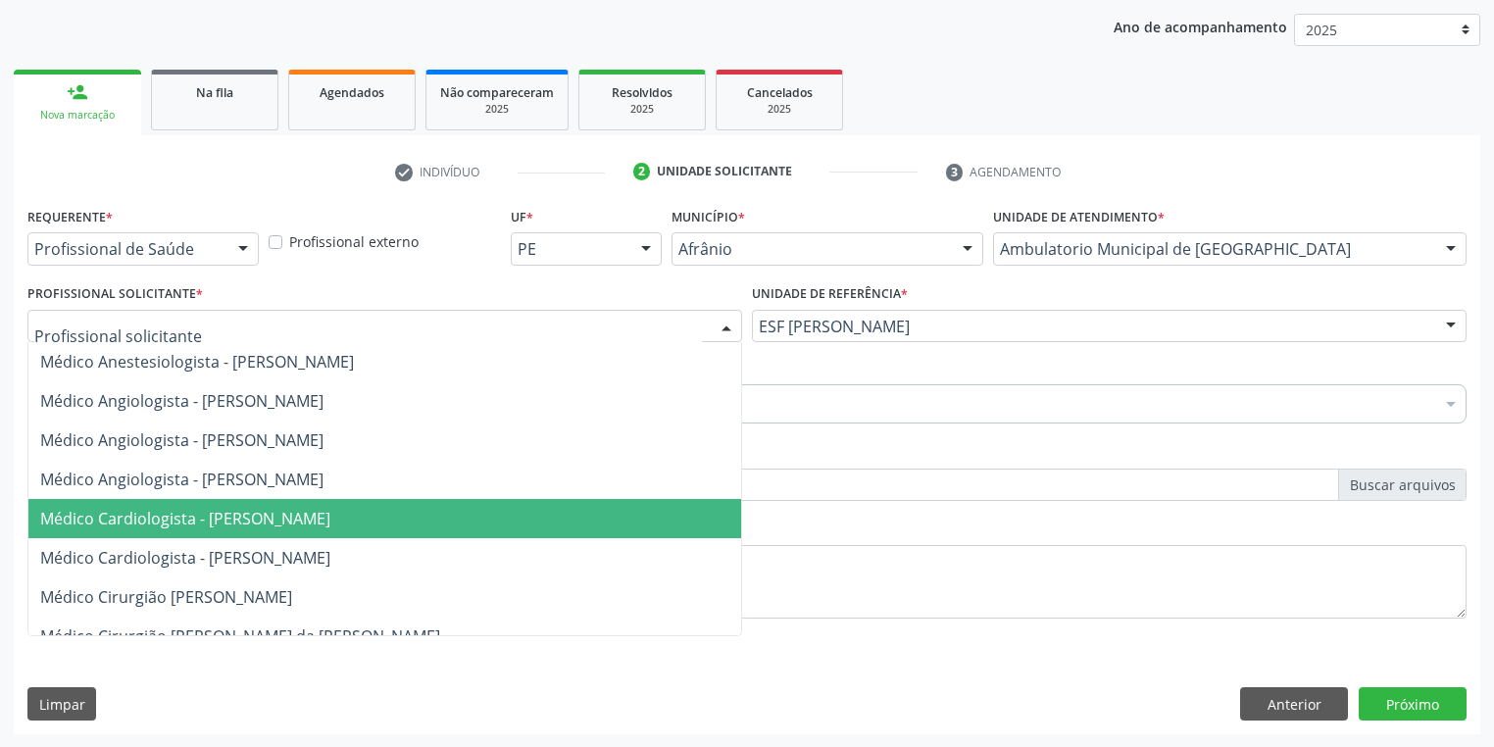
click at [208, 514] on span "Médico Cardiologista - [PERSON_NAME]" at bounding box center [185, 519] width 290 height 22
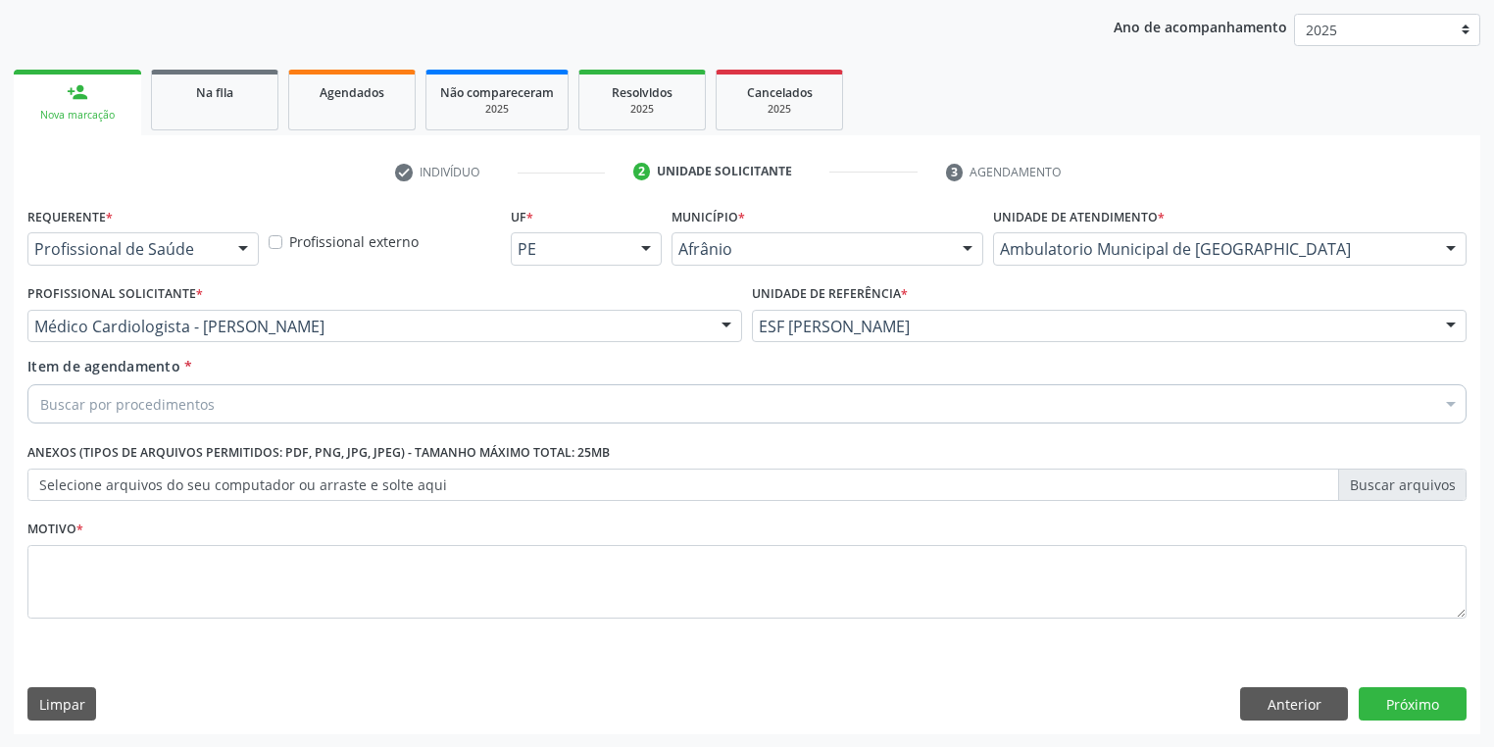
click at [149, 388] on div "Buscar por procedimentos" at bounding box center [746, 403] width 1439 height 39
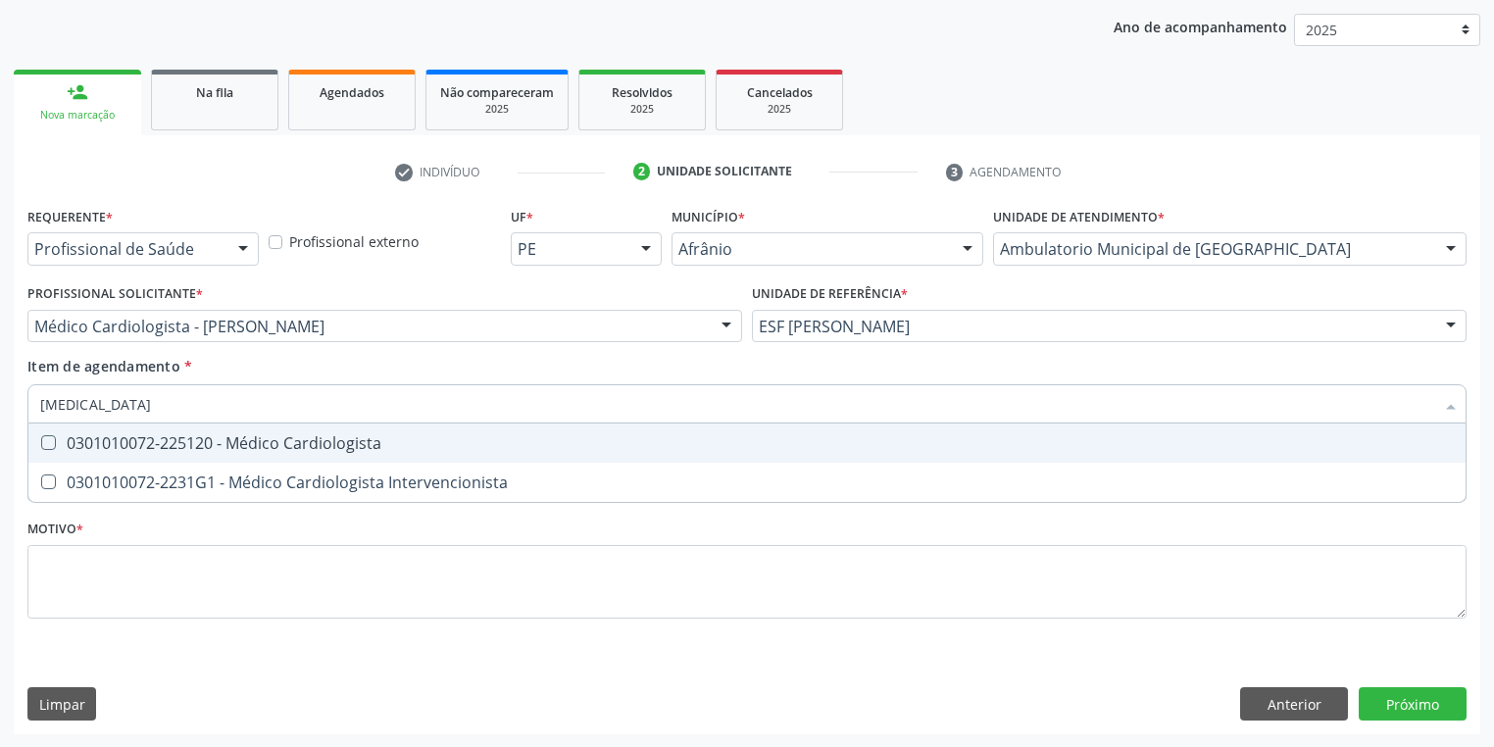
type input "CARDIOLOGISTA"
click at [196, 443] on div "0301010072-225120 - Médico Cardiologista" at bounding box center [746, 443] width 1413 height 16
checkbox Cardiologista "true"
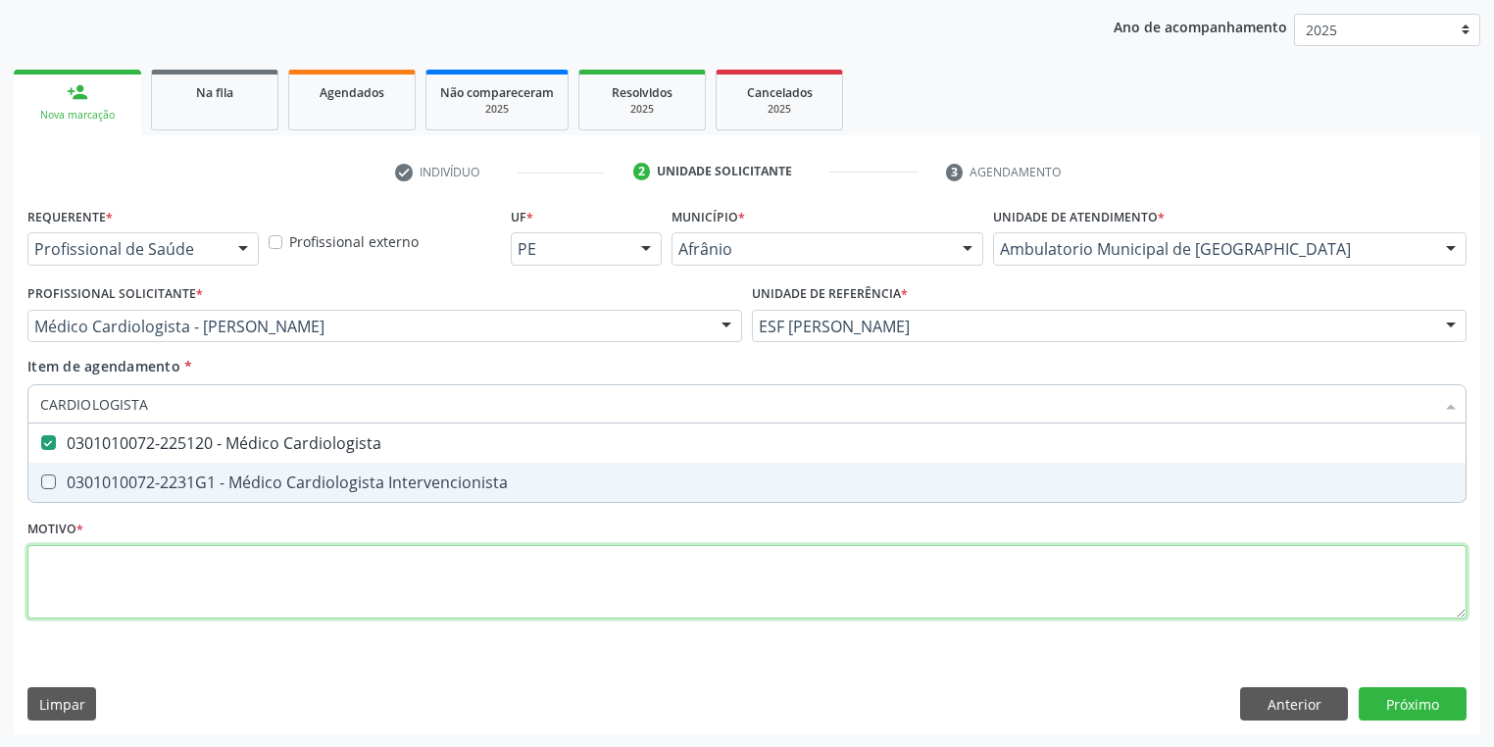
click at [97, 571] on div "Requerente * Profissional de Saúde Profissional de Saúde Paciente Nenhum result…" at bounding box center [746, 424] width 1439 height 444
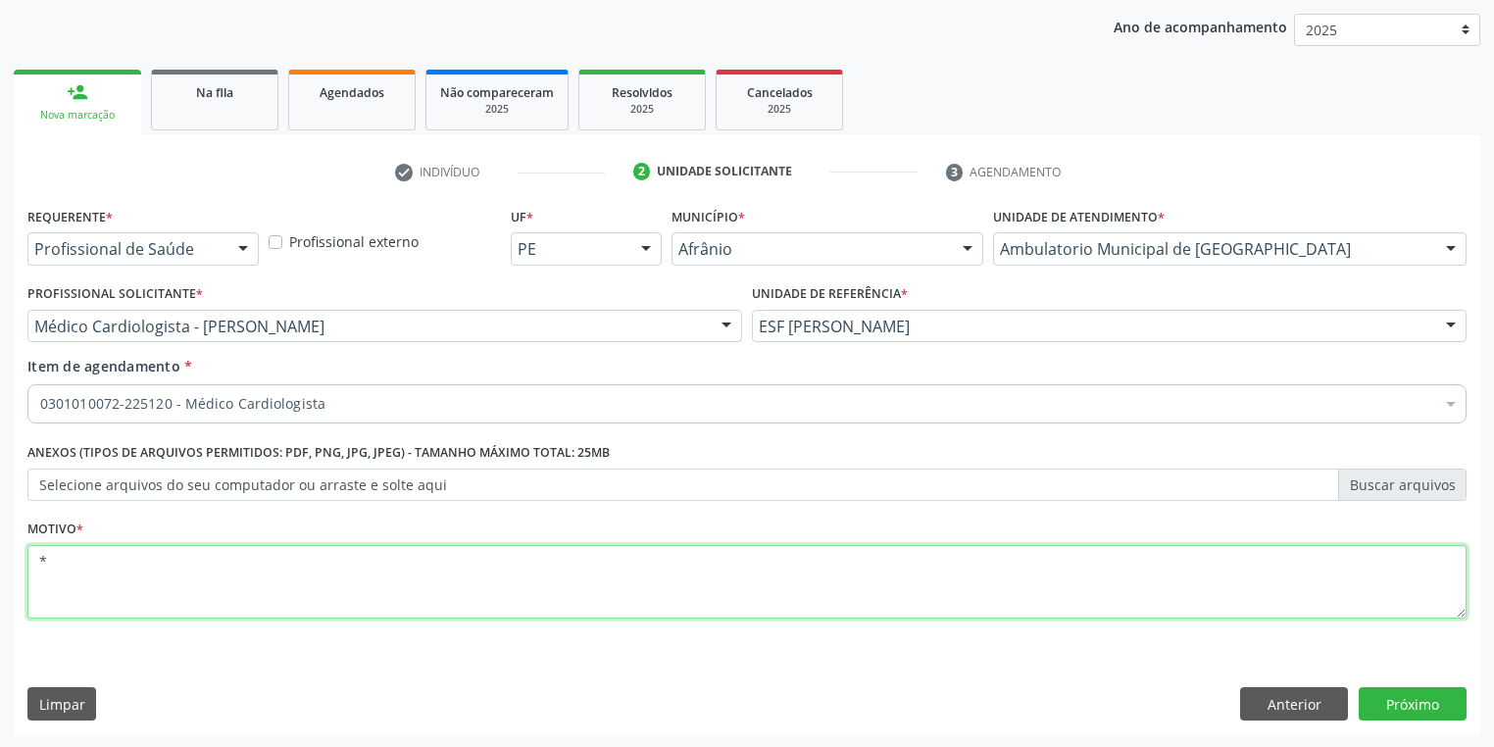
type textarea "*"
click at [1408, 696] on button "Próximo" at bounding box center [1412, 703] width 108 height 33
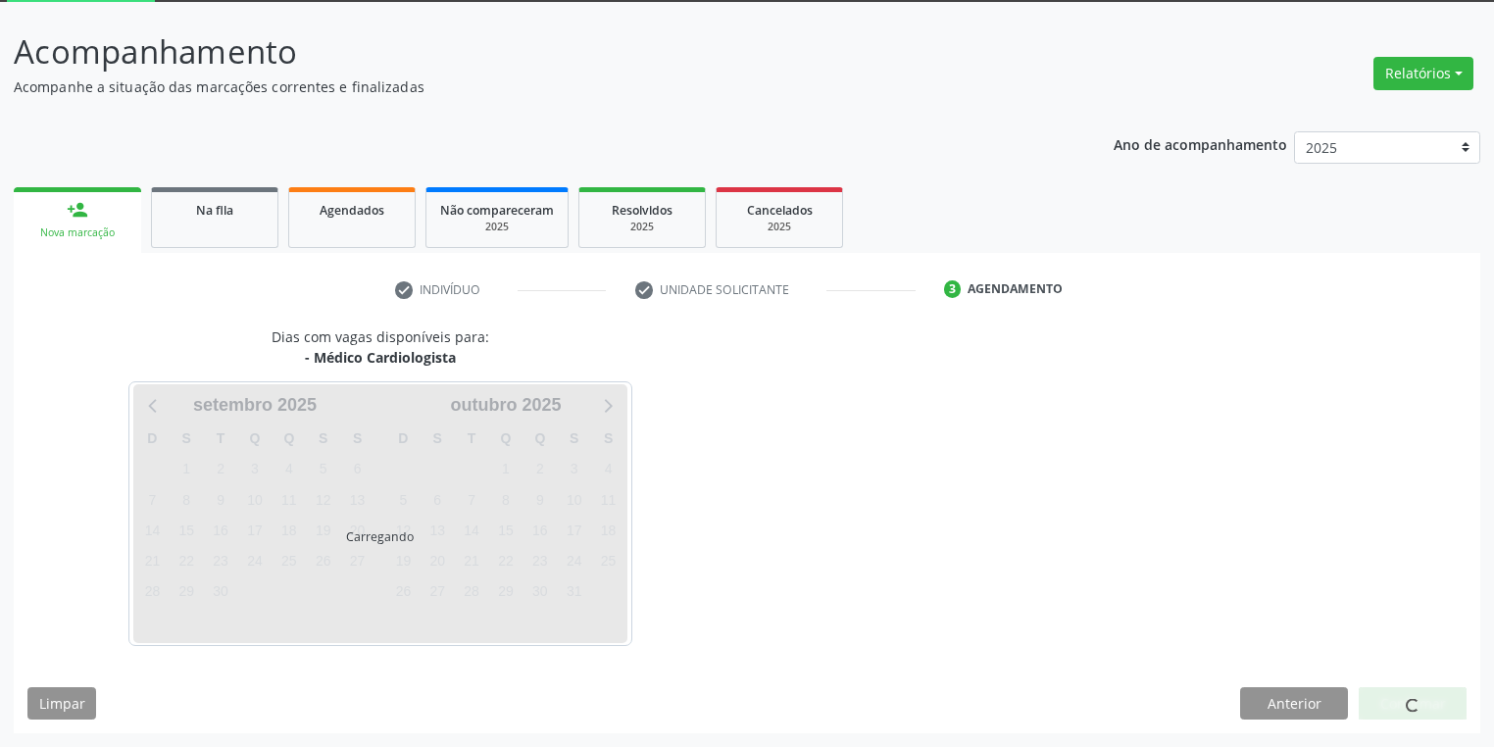
scroll to position [105, 0]
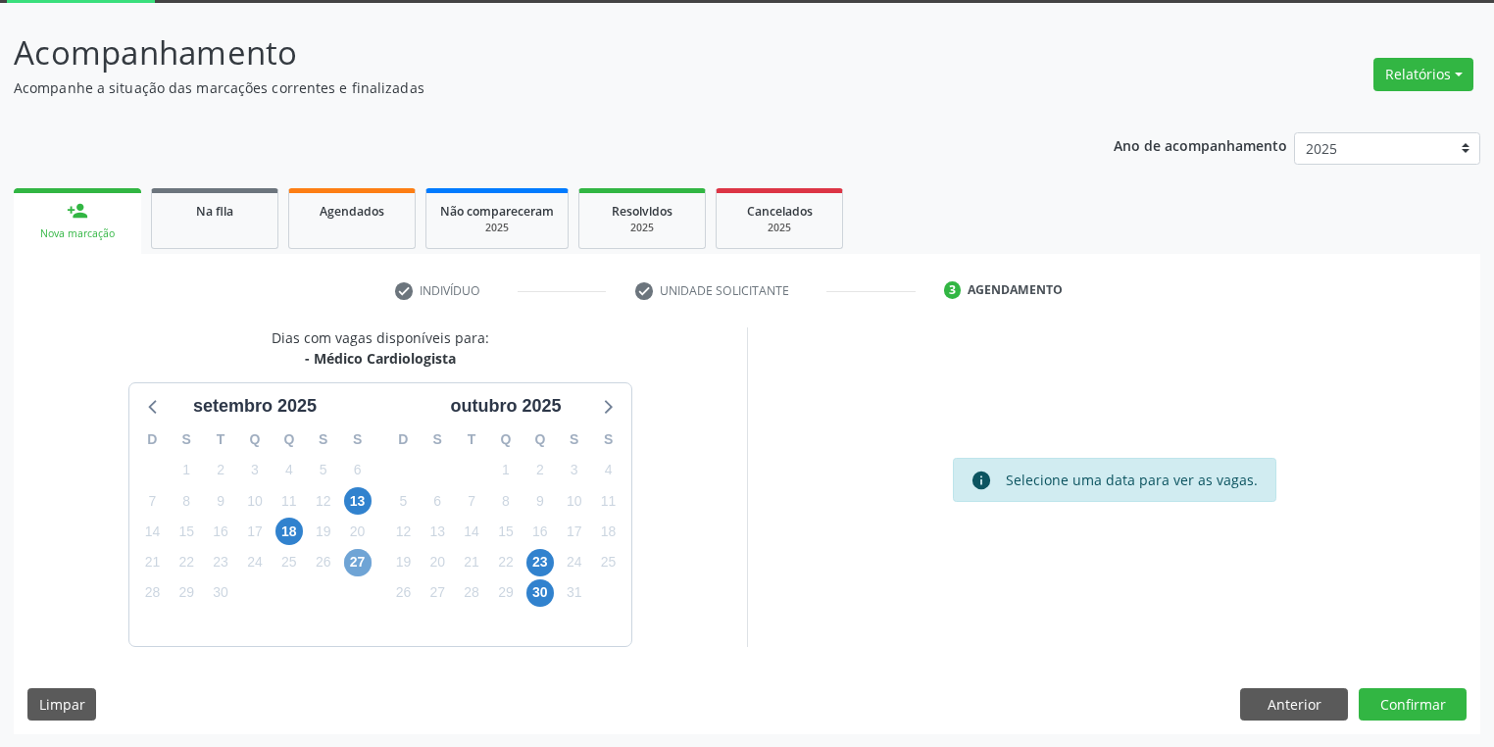
click at [352, 561] on span "27" at bounding box center [357, 562] width 27 height 27
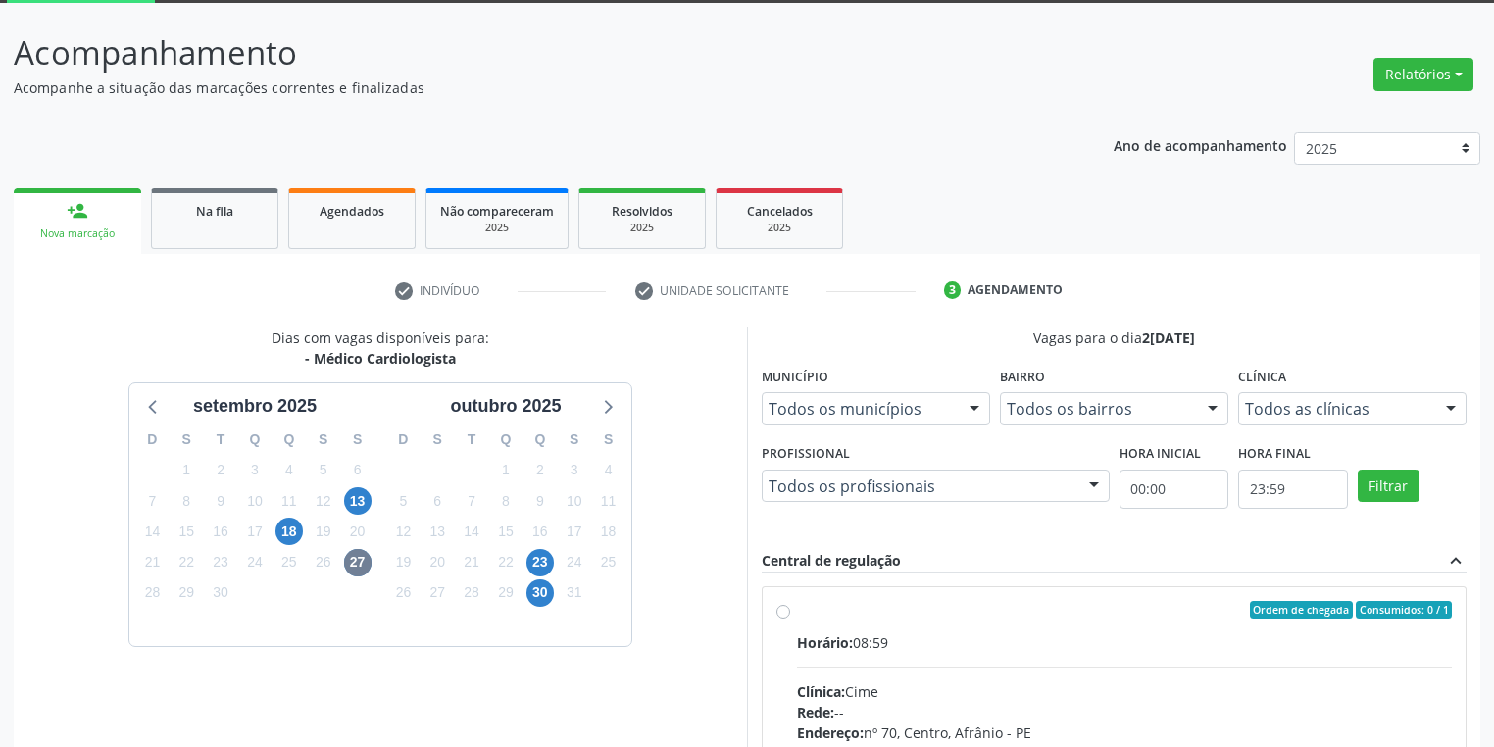
click at [790, 618] on input "Ordem de chegada Consumidos: 0 / 1 Horário: 08:59 Clínica: Cime Rede: -- Endere…" at bounding box center [783, 610] width 14 height 18
radio input "true"
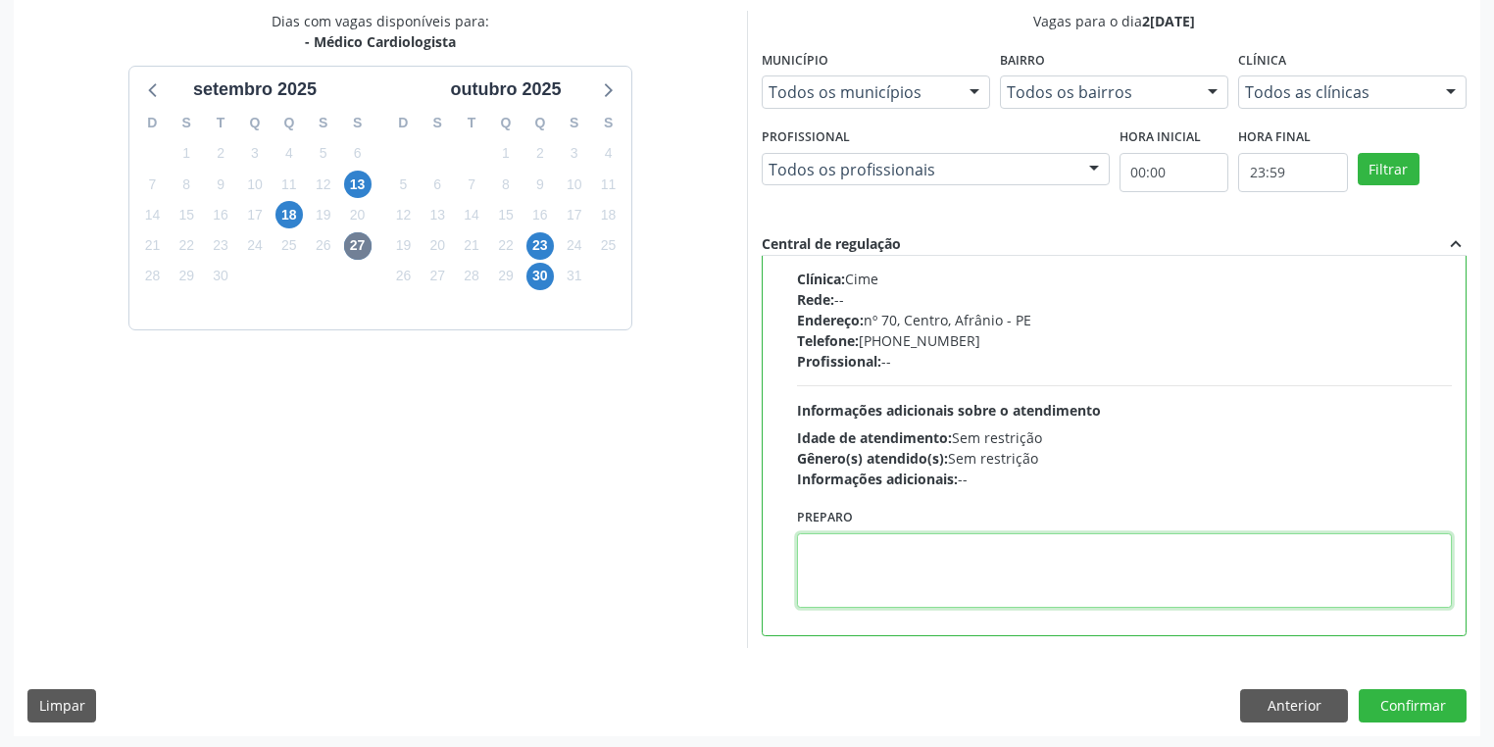
scroll to position [423, 0]
click at [996, 587] on textarea at bounding box center [1124, 568] width 655 height 74
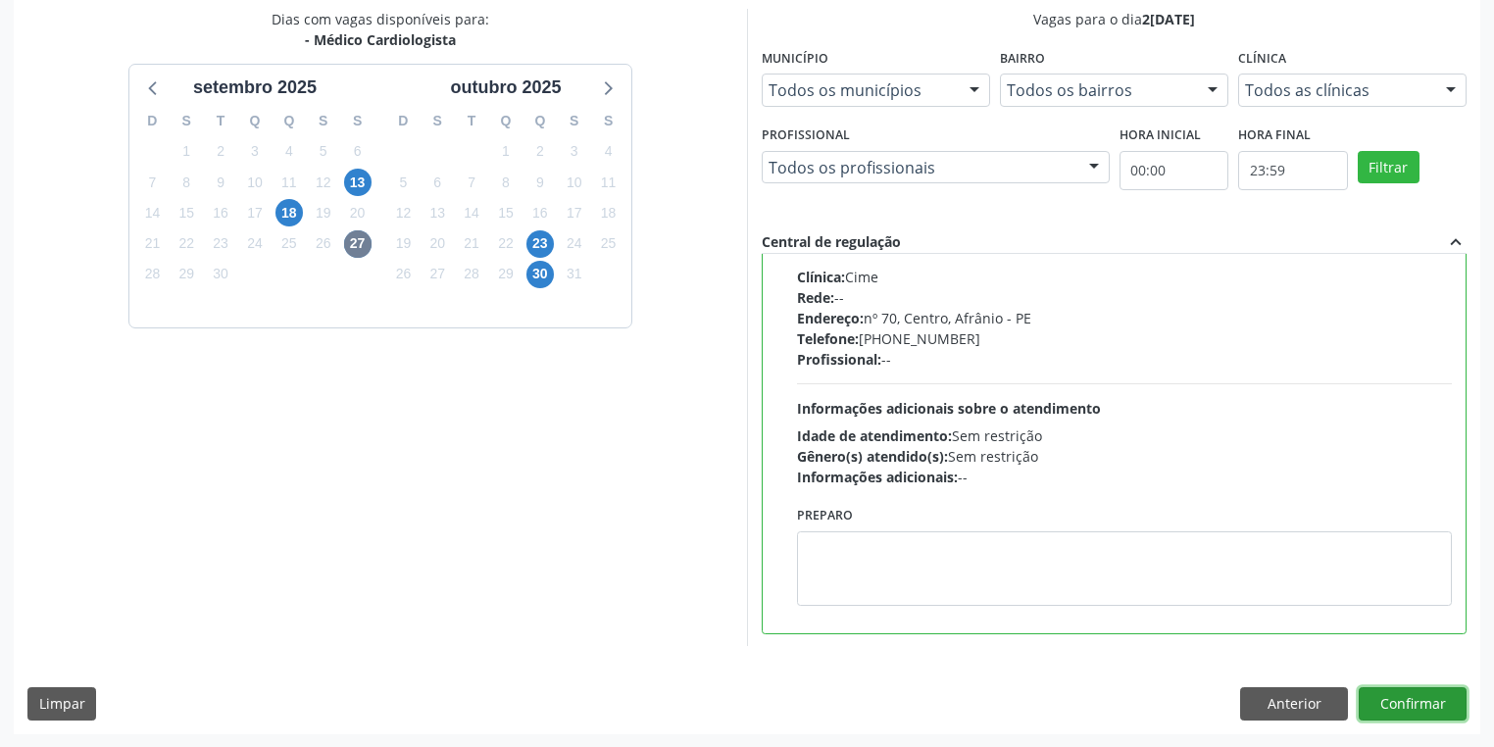
click at [1405, 707] on button "Confirmar" at bounding box center [1412, 703] width 108 height 33
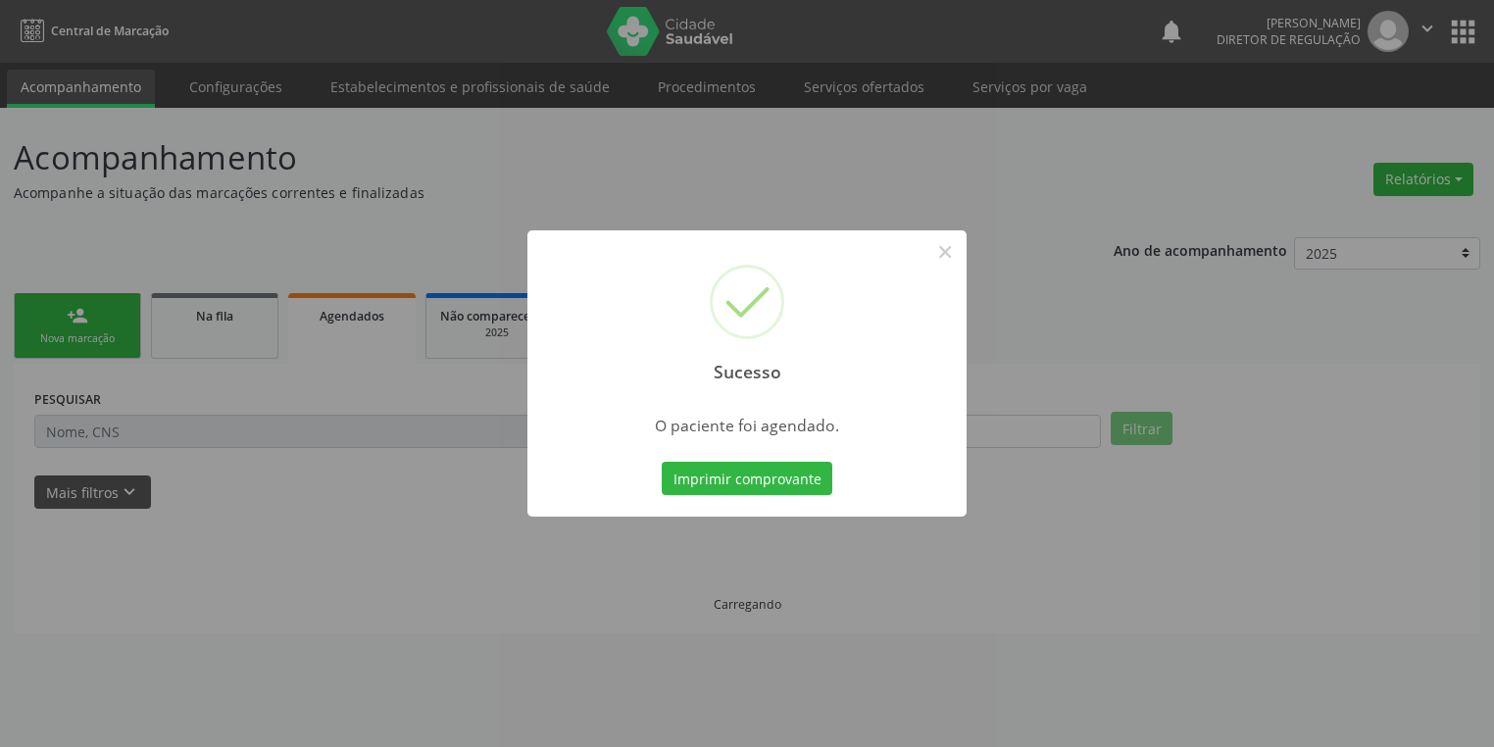
scroll to position [0, 0]
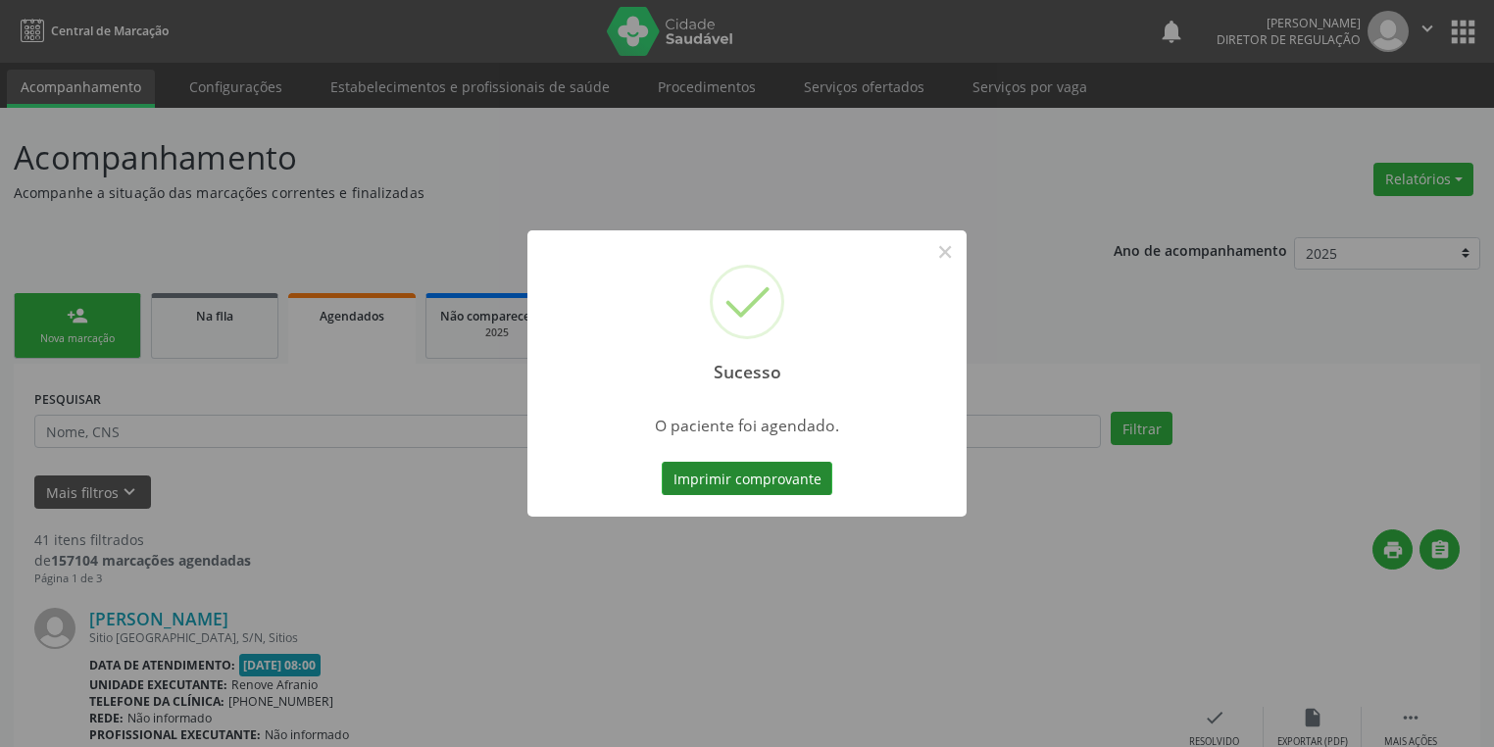
click at [789, 474] on button "Imprimir comprovante" at bounding box center [747, 478] width 171 height 33
